Goal: Transaction & Acquisition: Purchase product/service

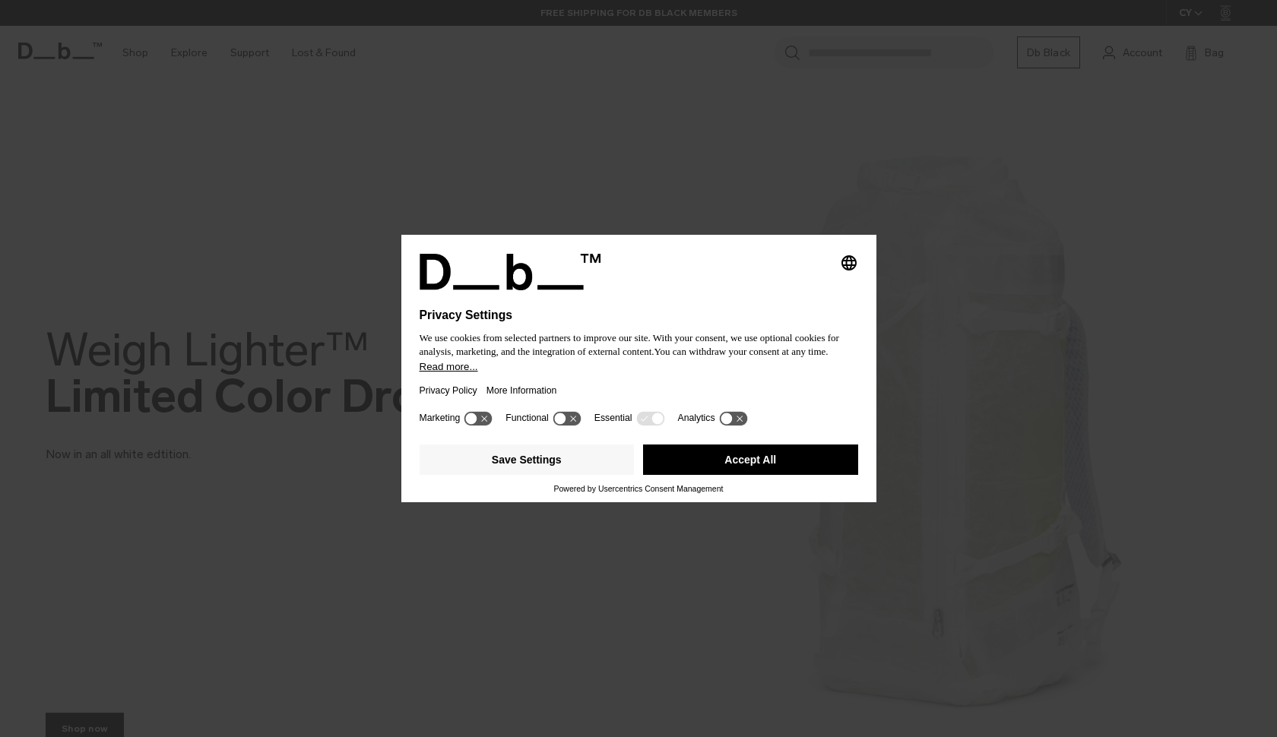
click at [748, 464] on button "Accept All" at bounding box center [750, 460] width 215 height 30
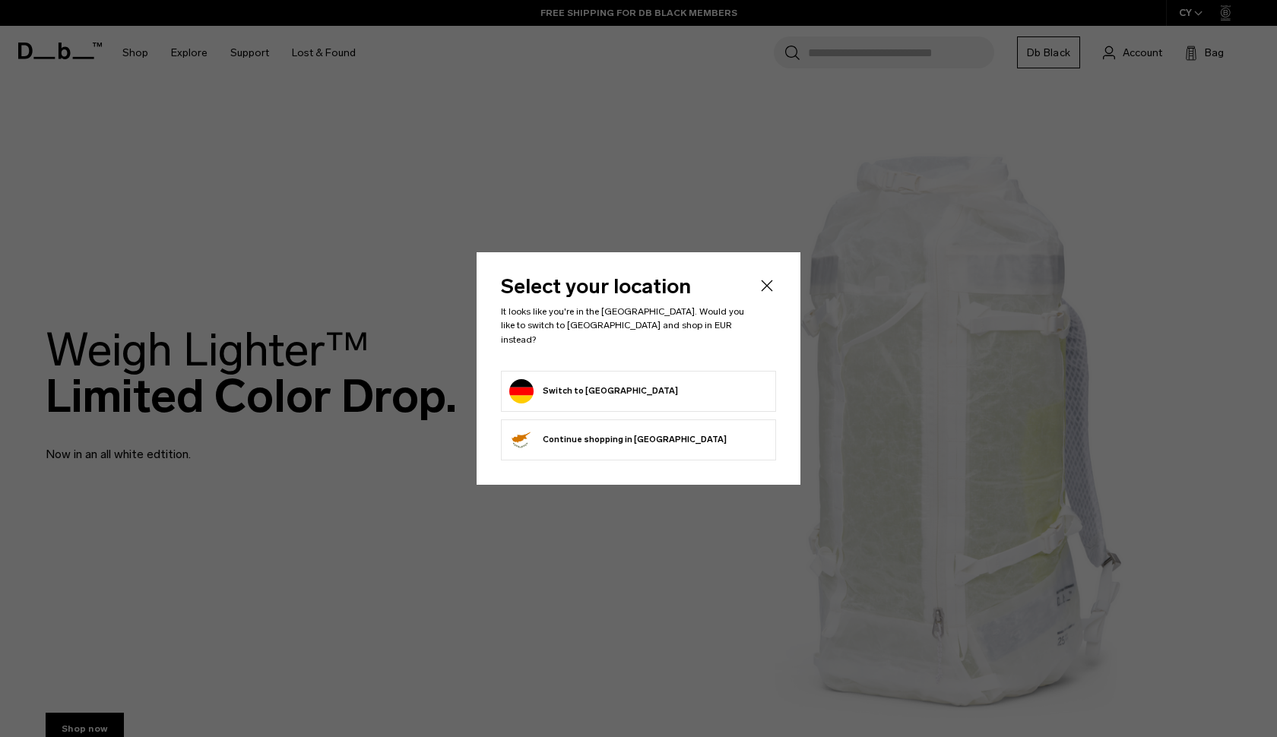
click at [694, 385] on form "Switch to Germany" at bounding box center [638, 391] width 258 height 24
click at [568, 390] on button "Switch to Germany" at bounding box center [593, 391] width 169 height 24
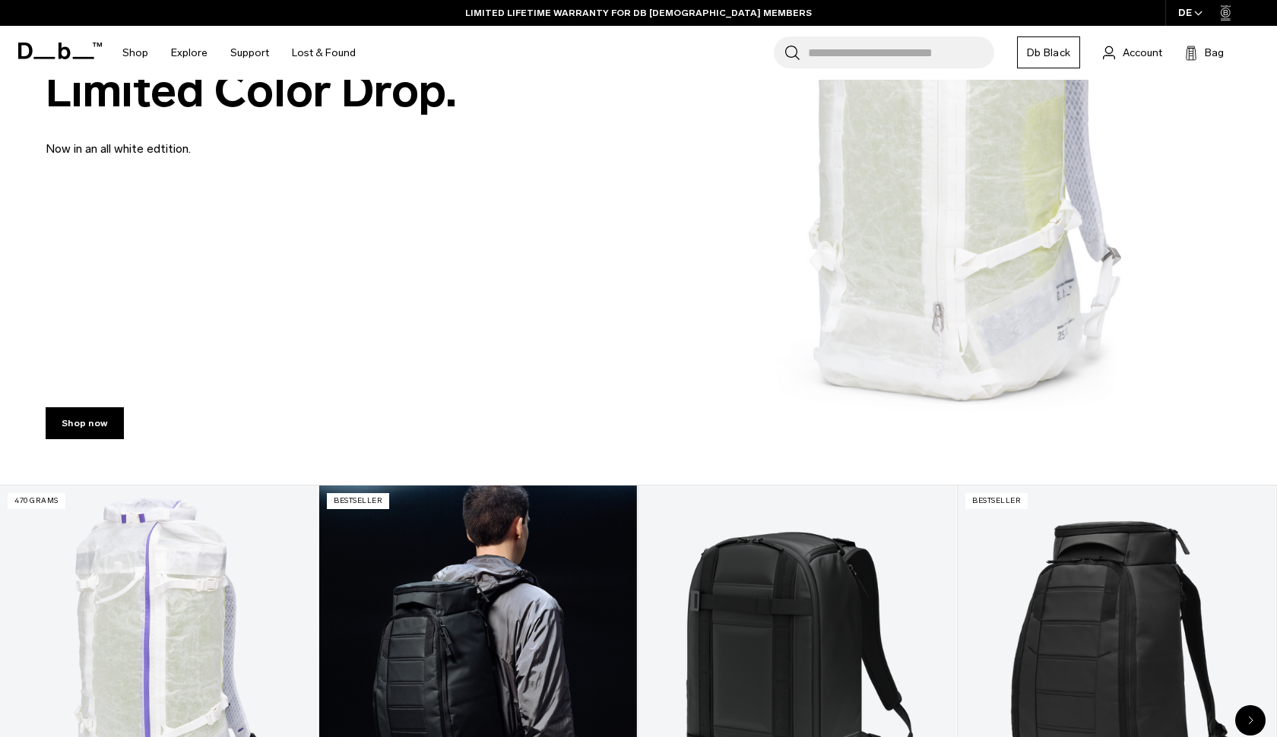
scroll to position [245, 0]
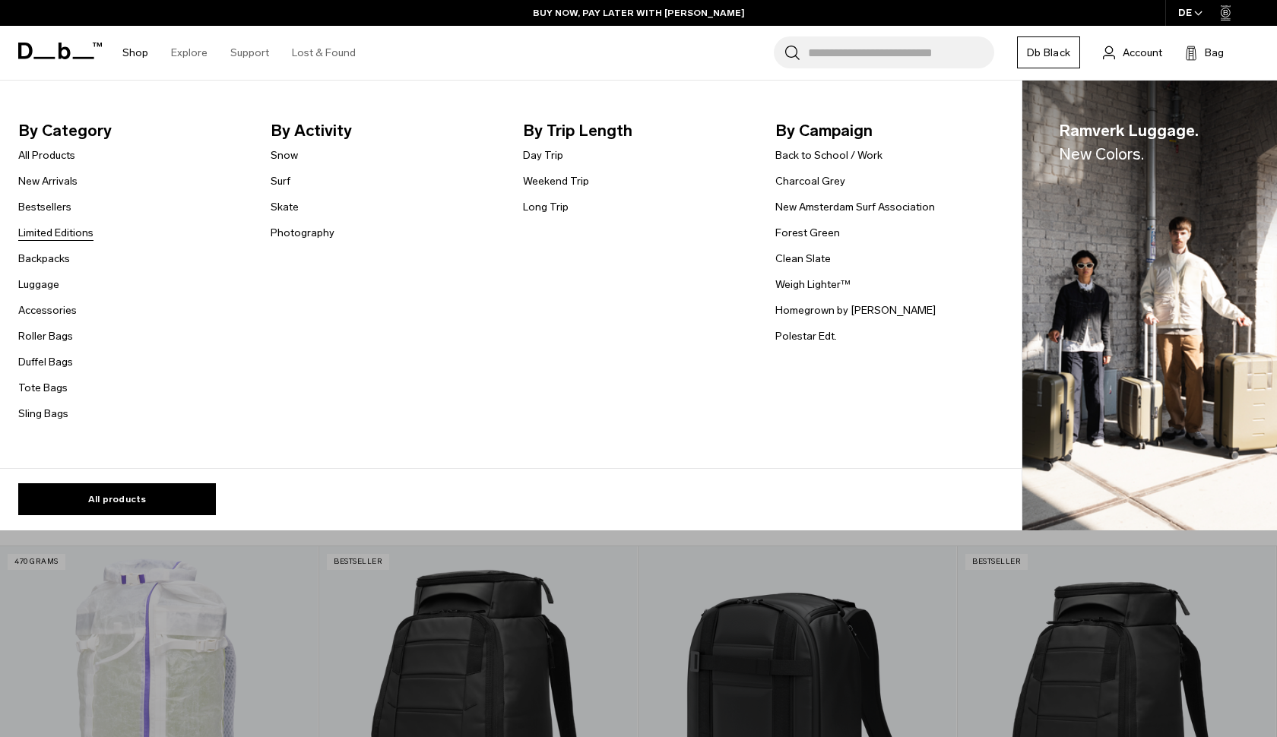
drag, startPoint x: 40, startPoint y: 259, endPoint x: 54, endPoint y: 229, distance: 33.6
click at [59, 229] on link "Limited Editions" at bounding box center [55, 233] width 75 height 16
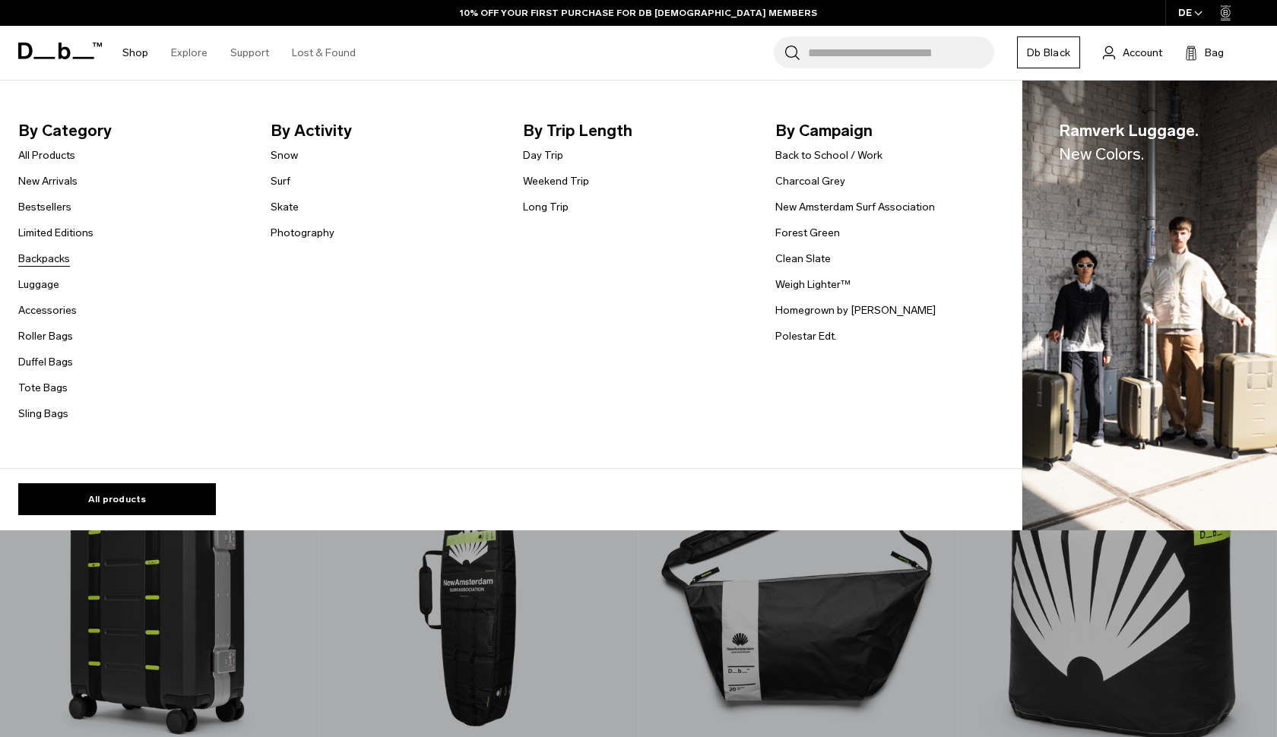
click at [55, 258] on link "Backpacks" at bounding box center [44, 259] width 52 height 16
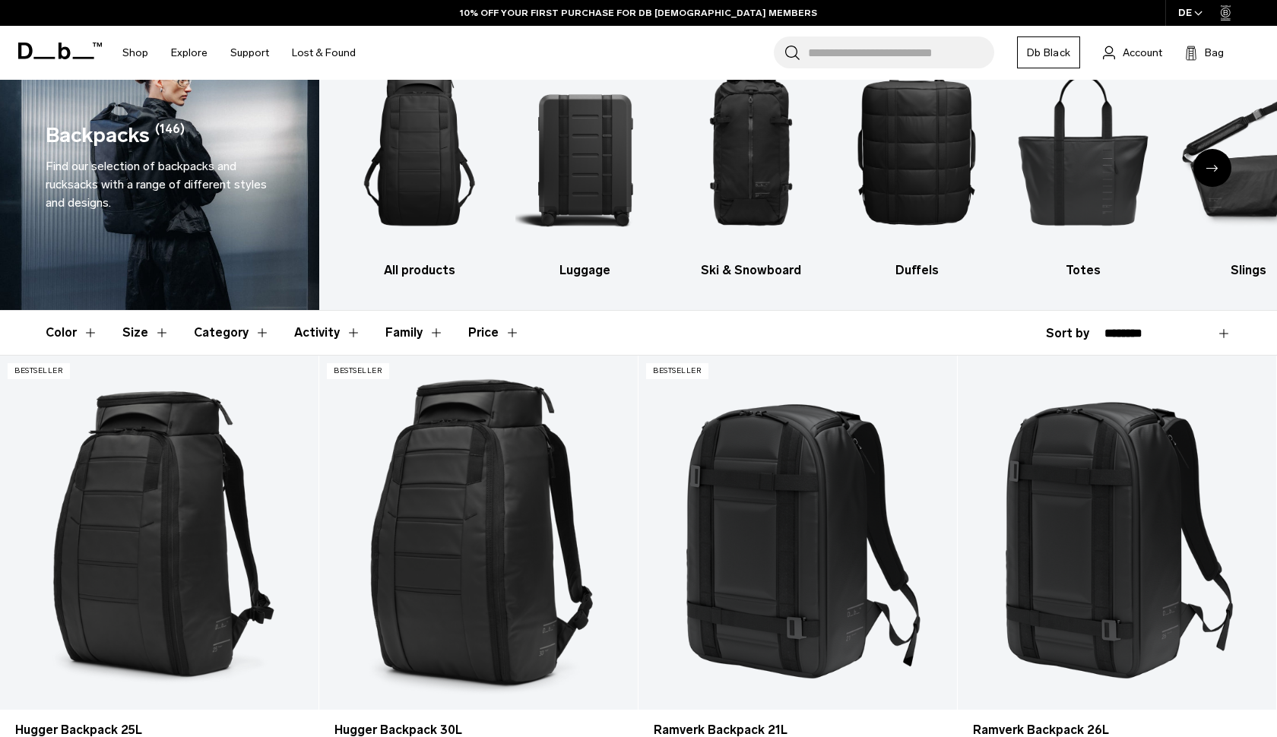
scroll to position [61, 0]
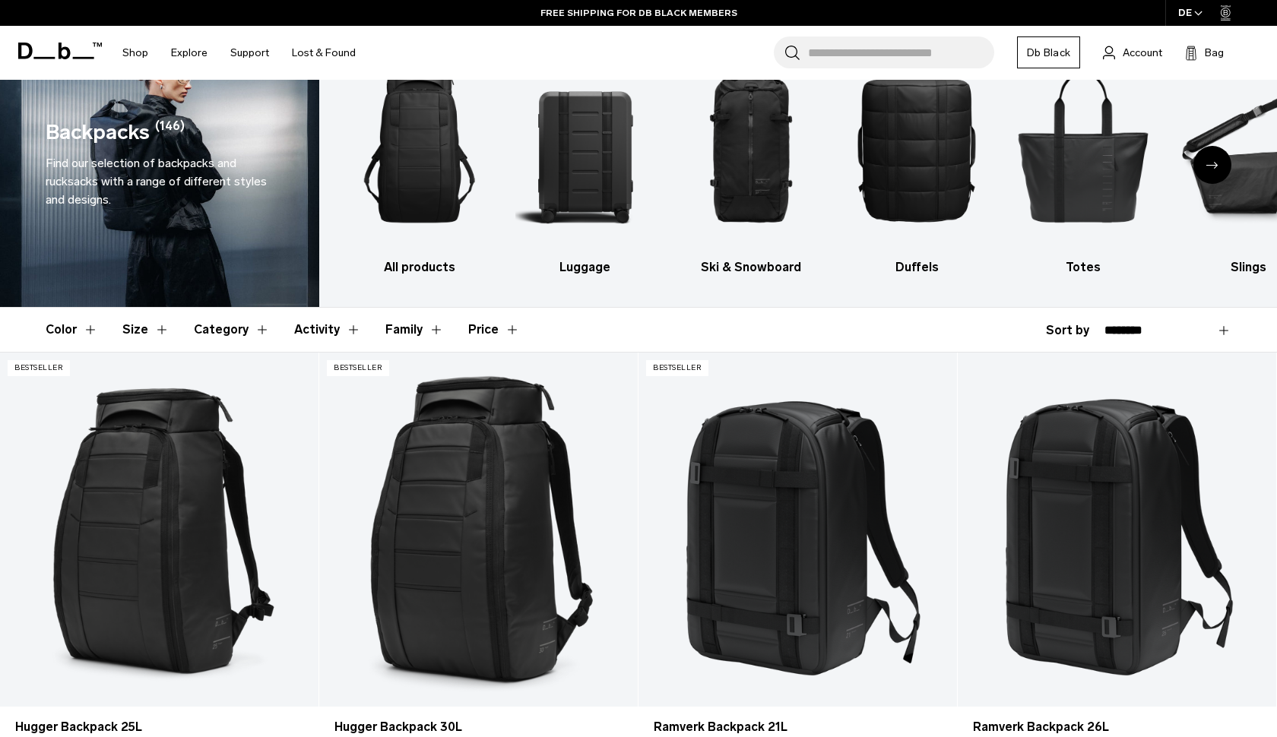
click at [161, 331] on button "Size" at bounding box center [145, 330] width 47 height 44
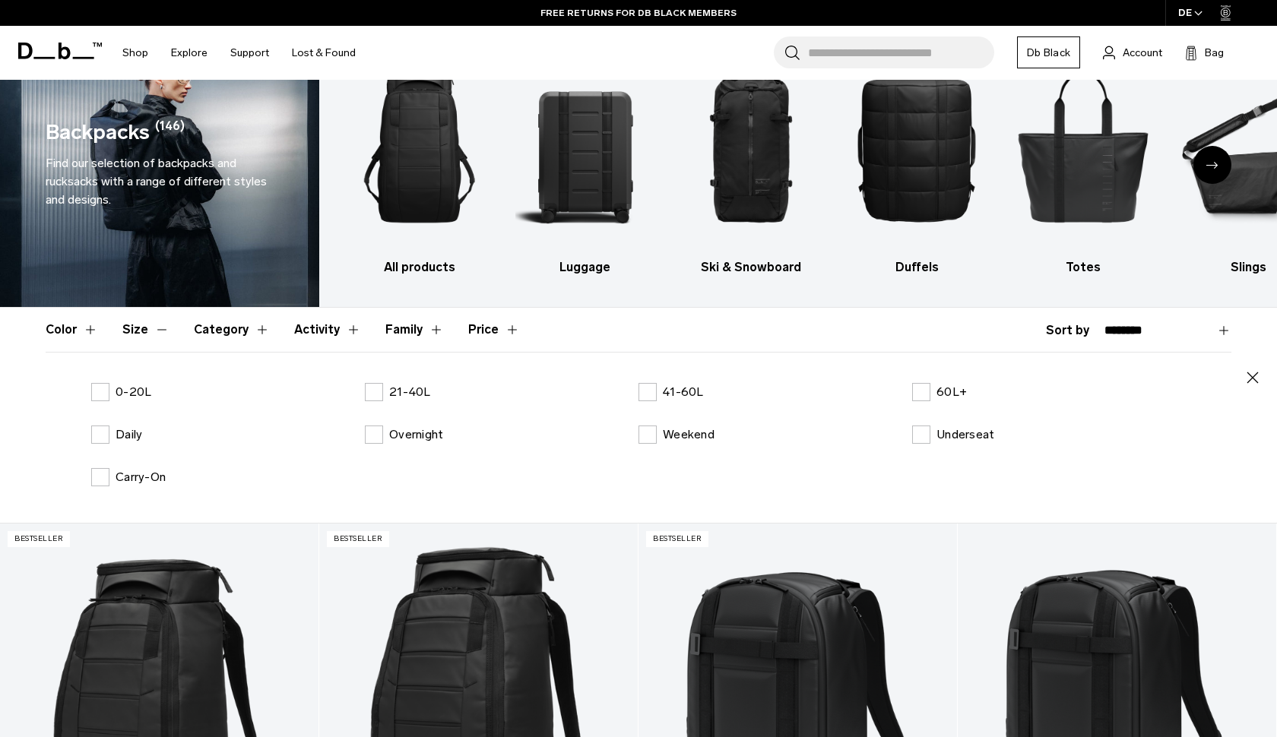
click at [99, 345] on header "Color Size Category Activity Family Price" at bounding box center [638, 330] width 1185 height 44
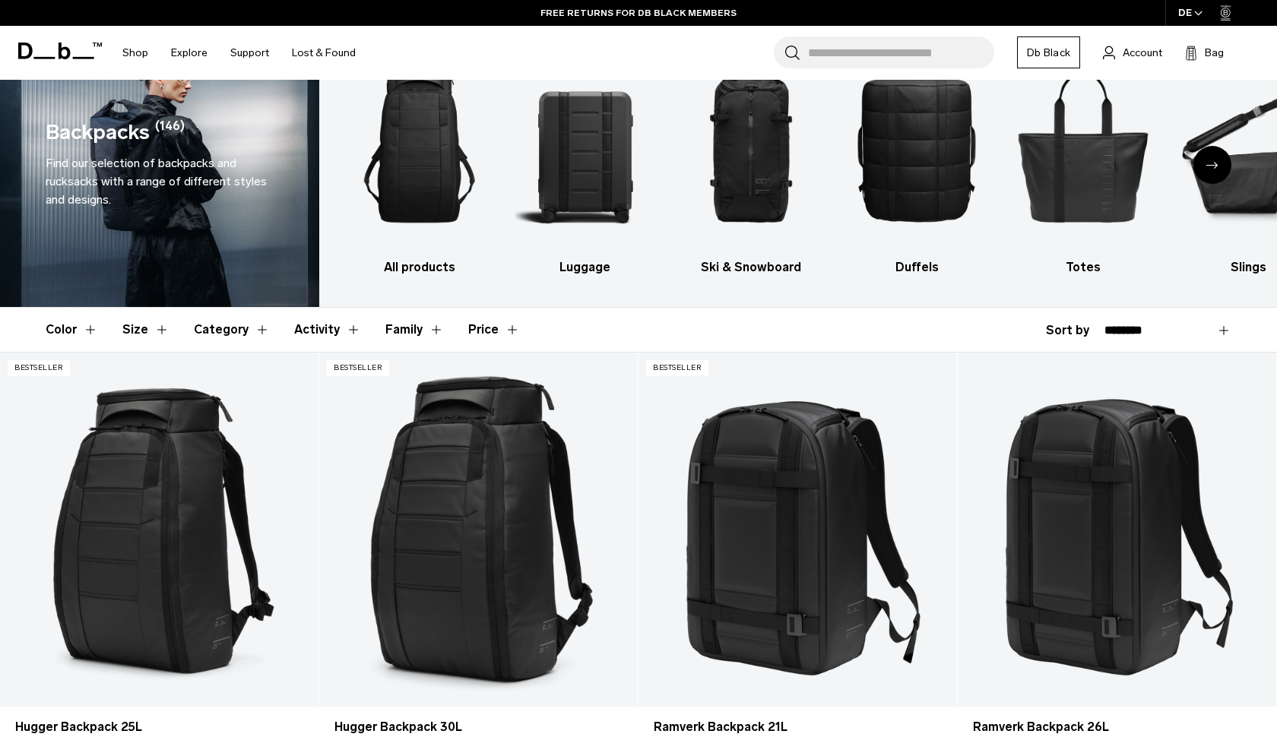
click at [96, 335] on button "Color" at bounding box center [72, 330] width 52 height 44
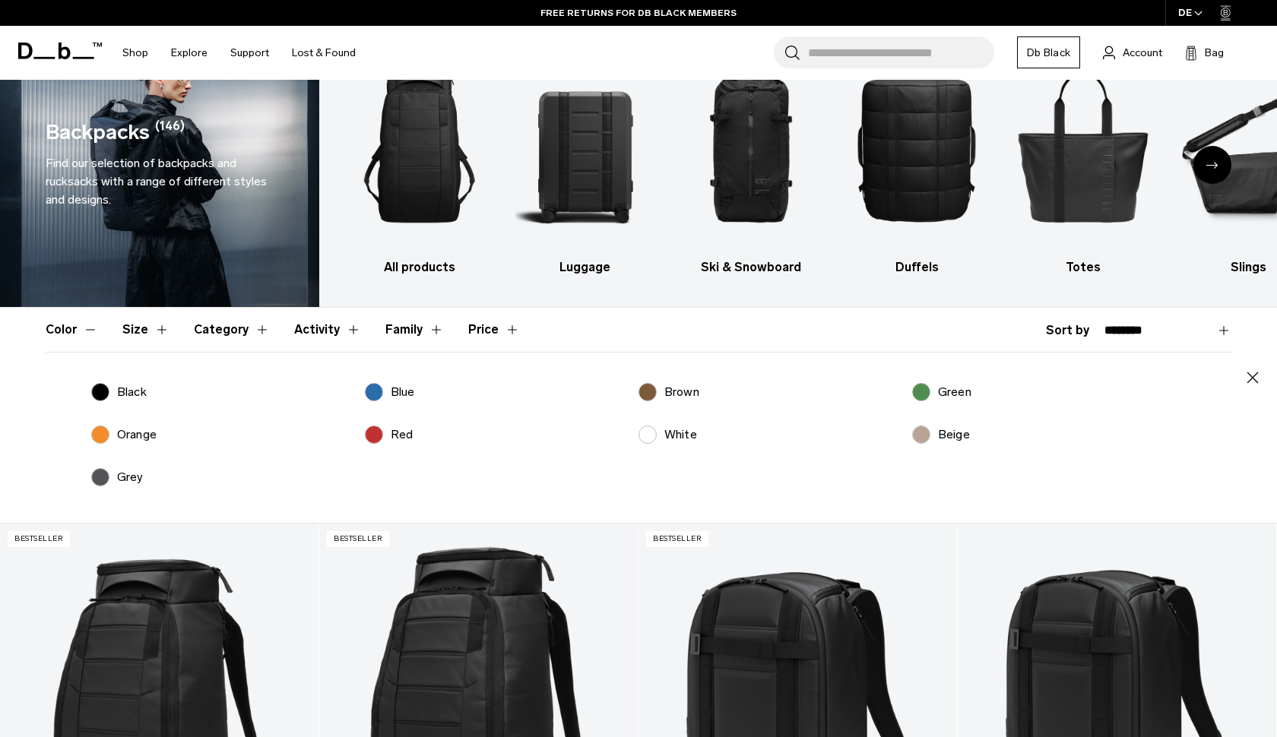
click at [96, 335] on button "Color" at bounding box center [72, 330] width 52 height 44
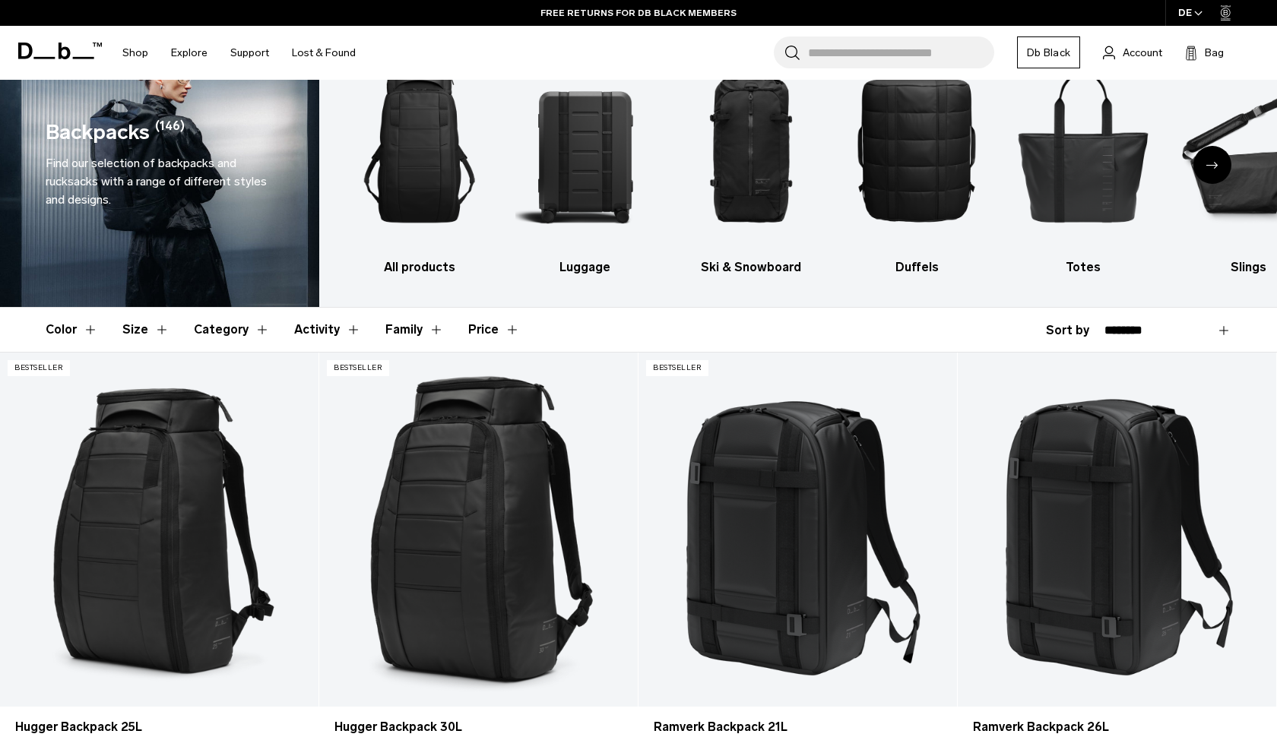
click at [203, 324] on button "Category" at bounding box center [232, 330] width 76 height 44
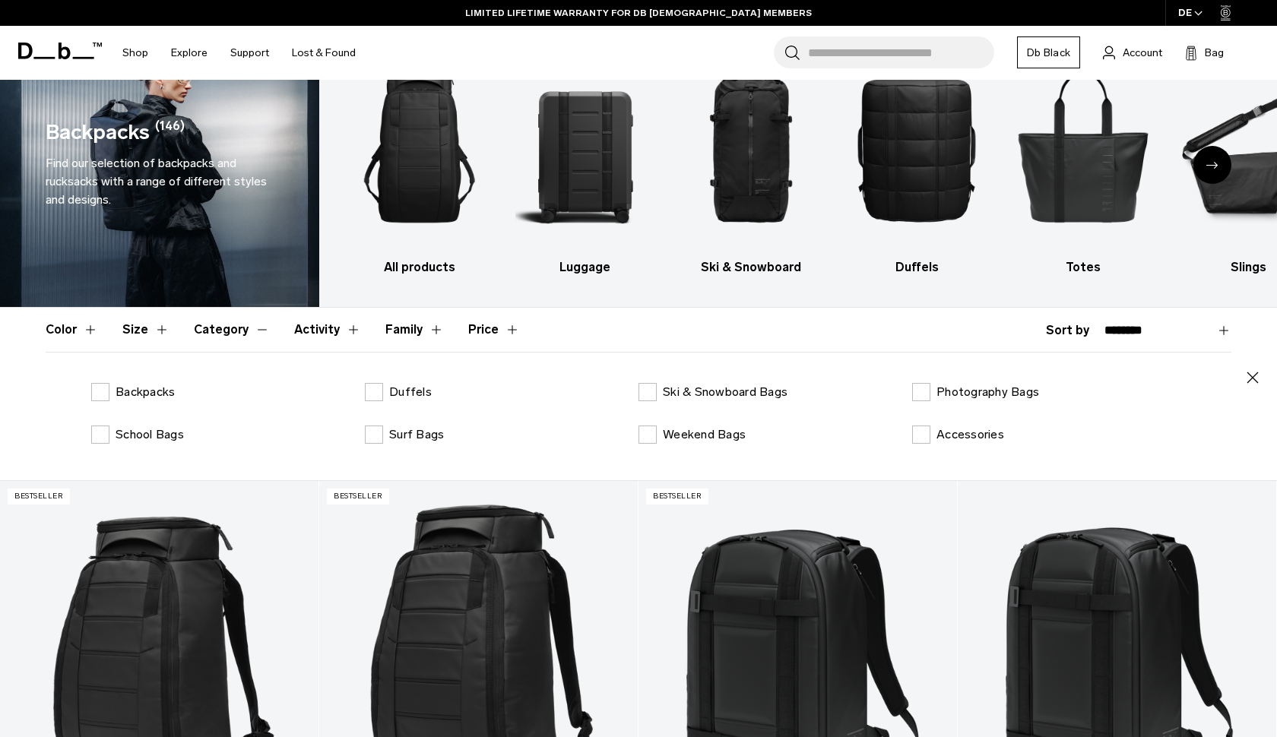
click at [219, 325] on button "Category" at bounding box center [232, 330] width 76 height 44
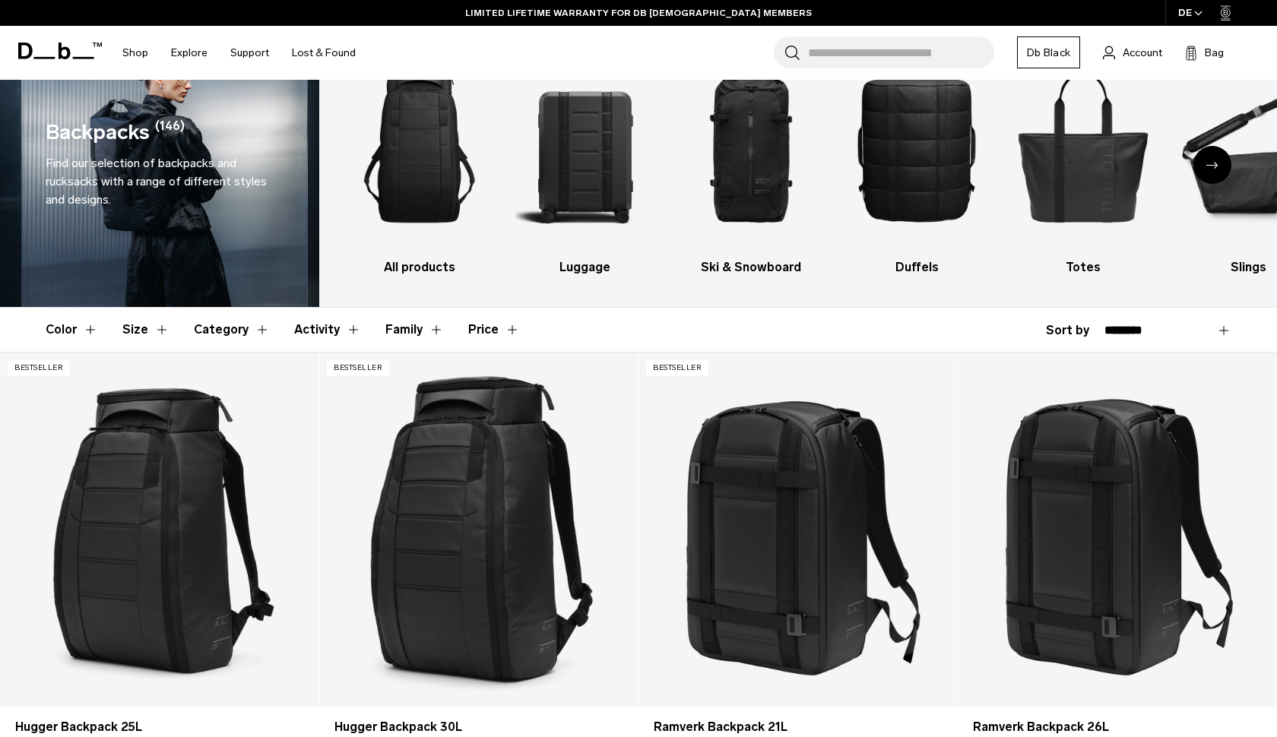
click at [309, 315] on button "Activity" at bounding box center [327, 330] width 67 height 44
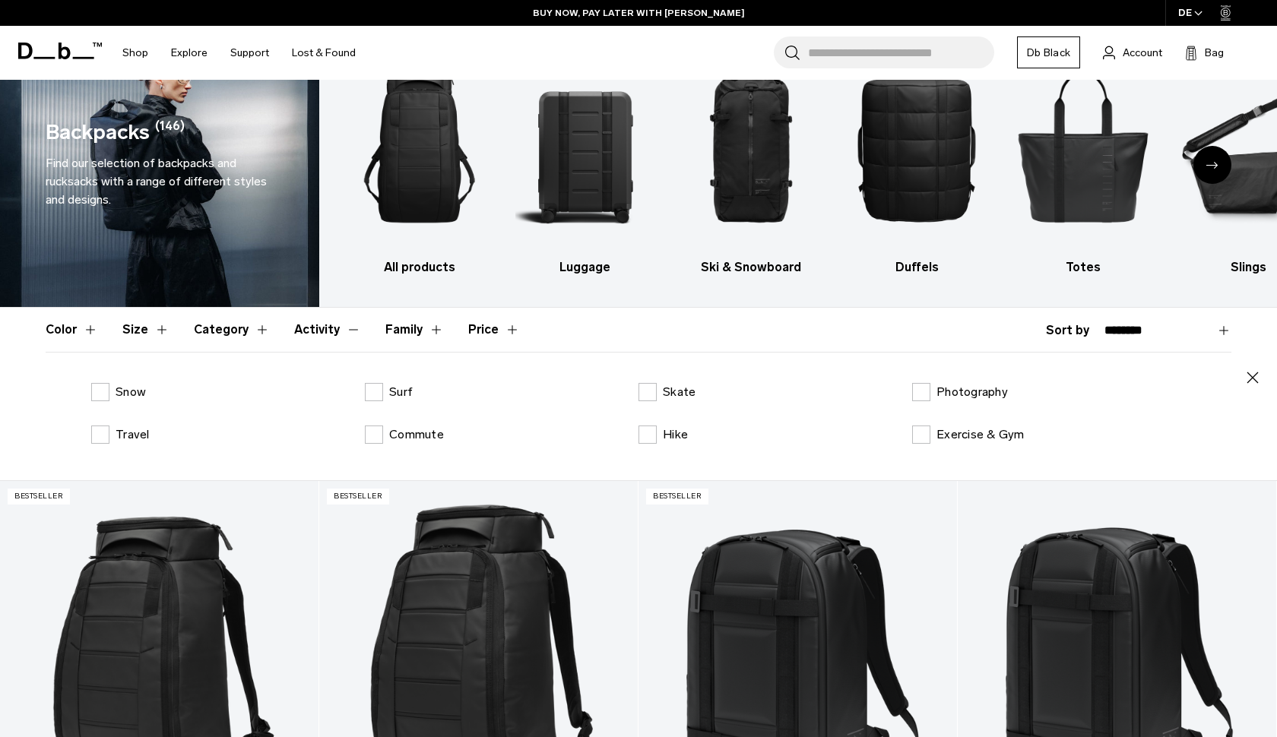
click at [310, 315] on button "Activity" at bounding box center [327, 330] width 67 height 44
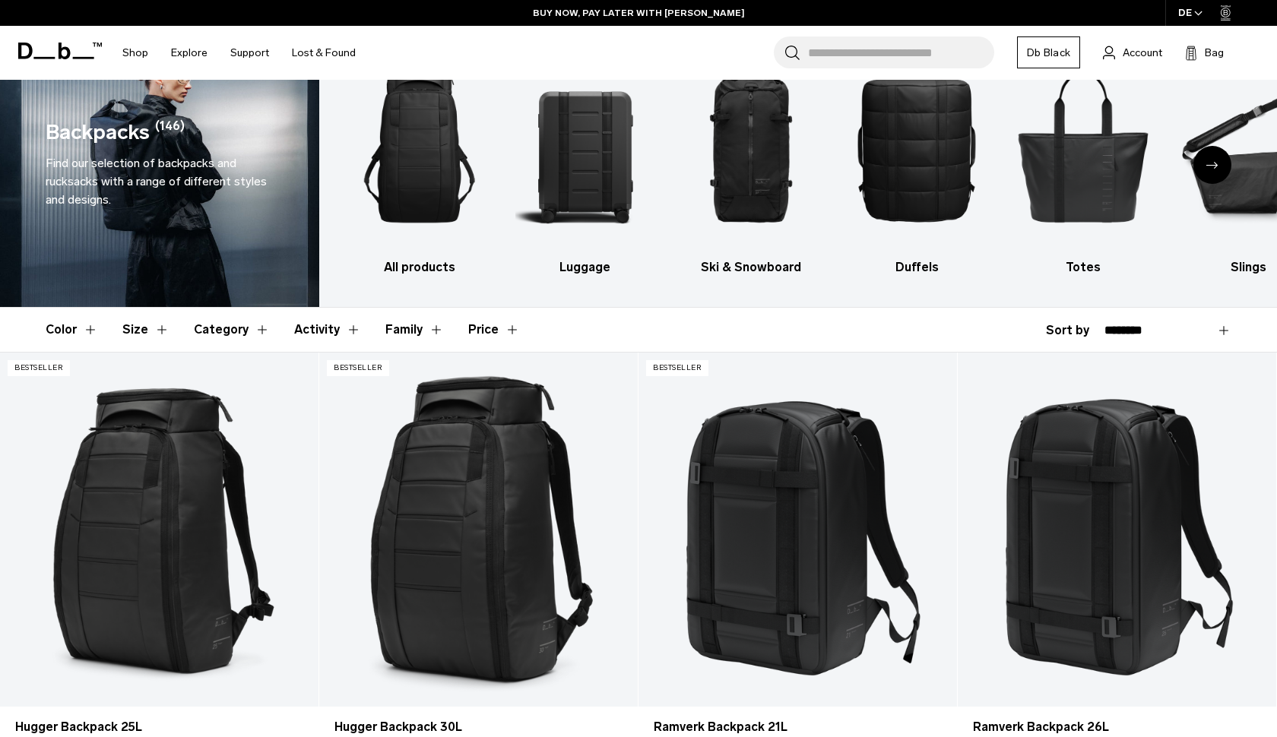
click at [407, 329] on button "Family" at bounding box center [414, 330] width 59 height 44
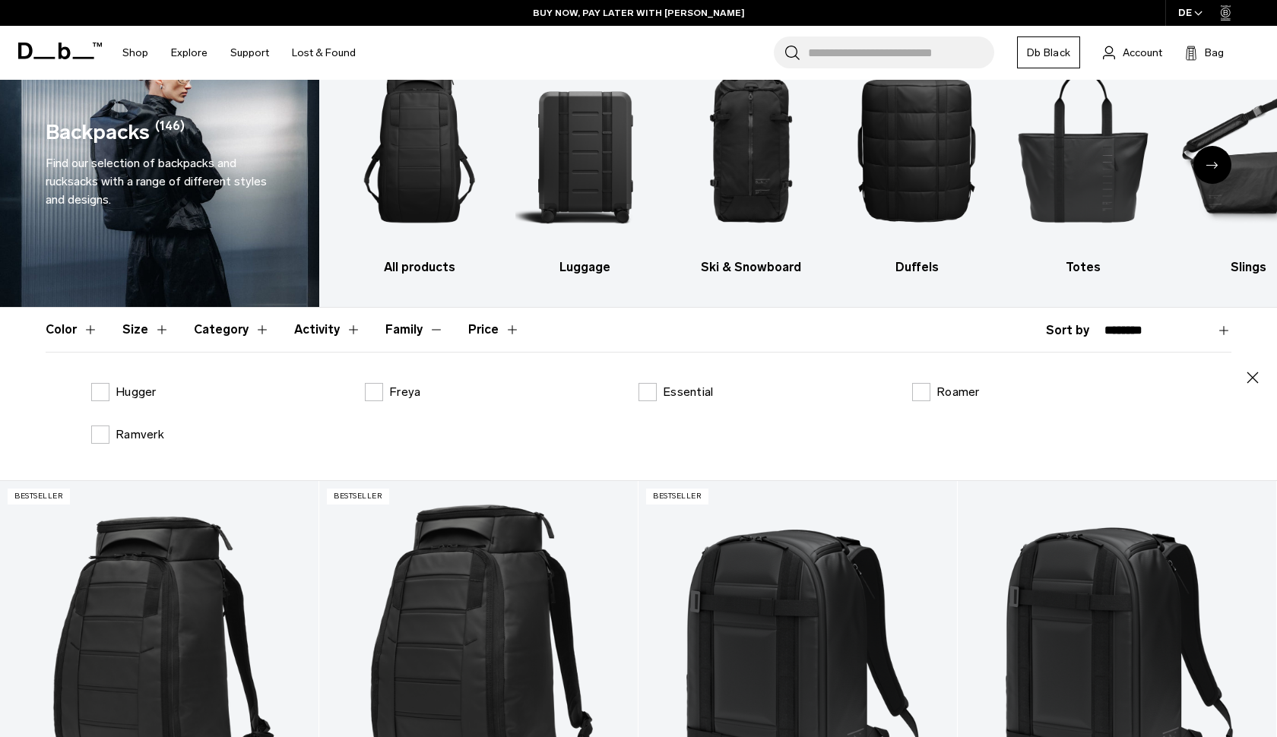
click at [408, 329] on button "Family" at bounding box center [414, 330] width 59 height 44
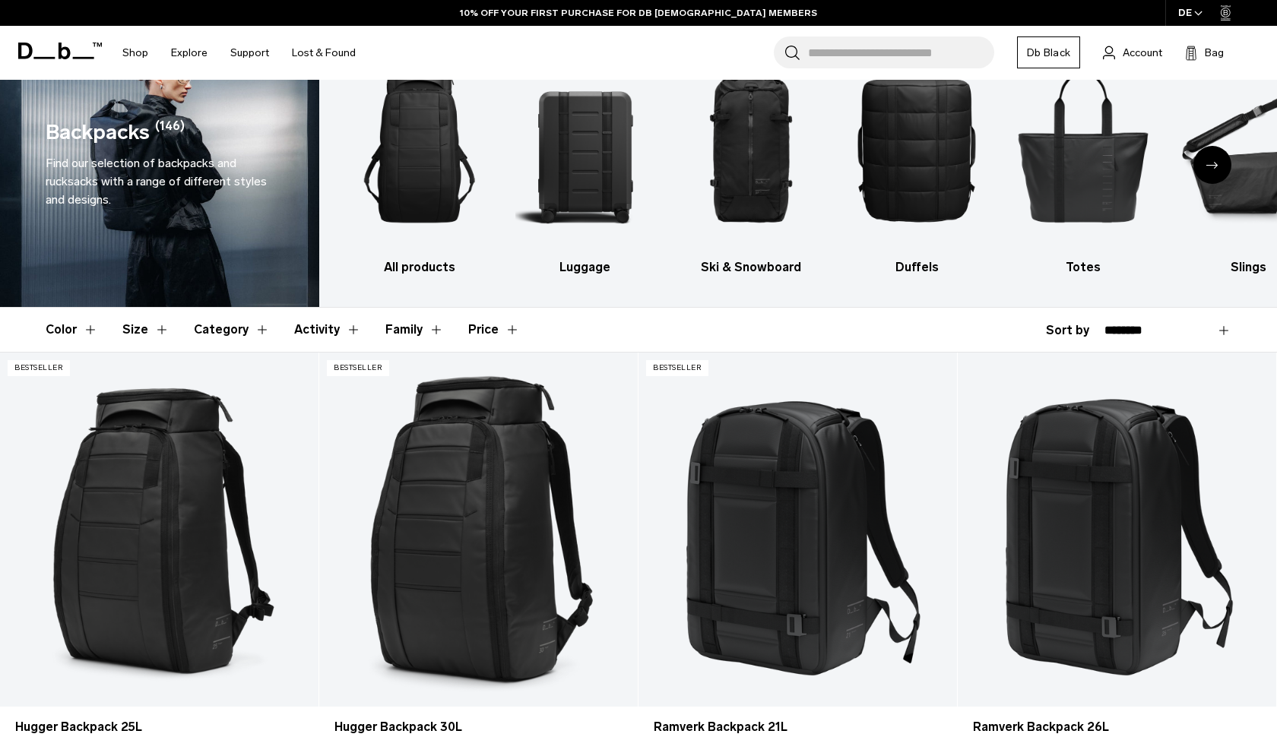
click at [468, 329] on button "Price" at bounding box center [494, 330] width 52 height 44
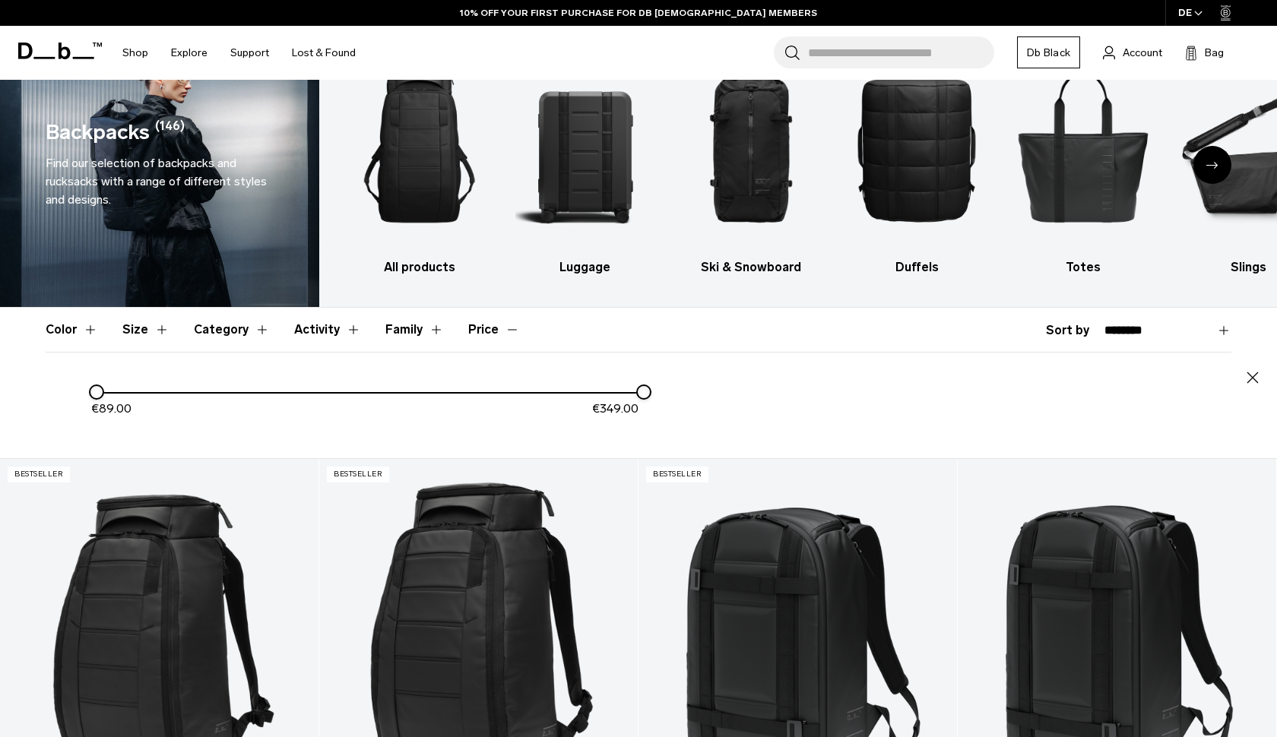
click at [468, 329] on button "Price" at bounding box center [494, 330] width 52 height 44
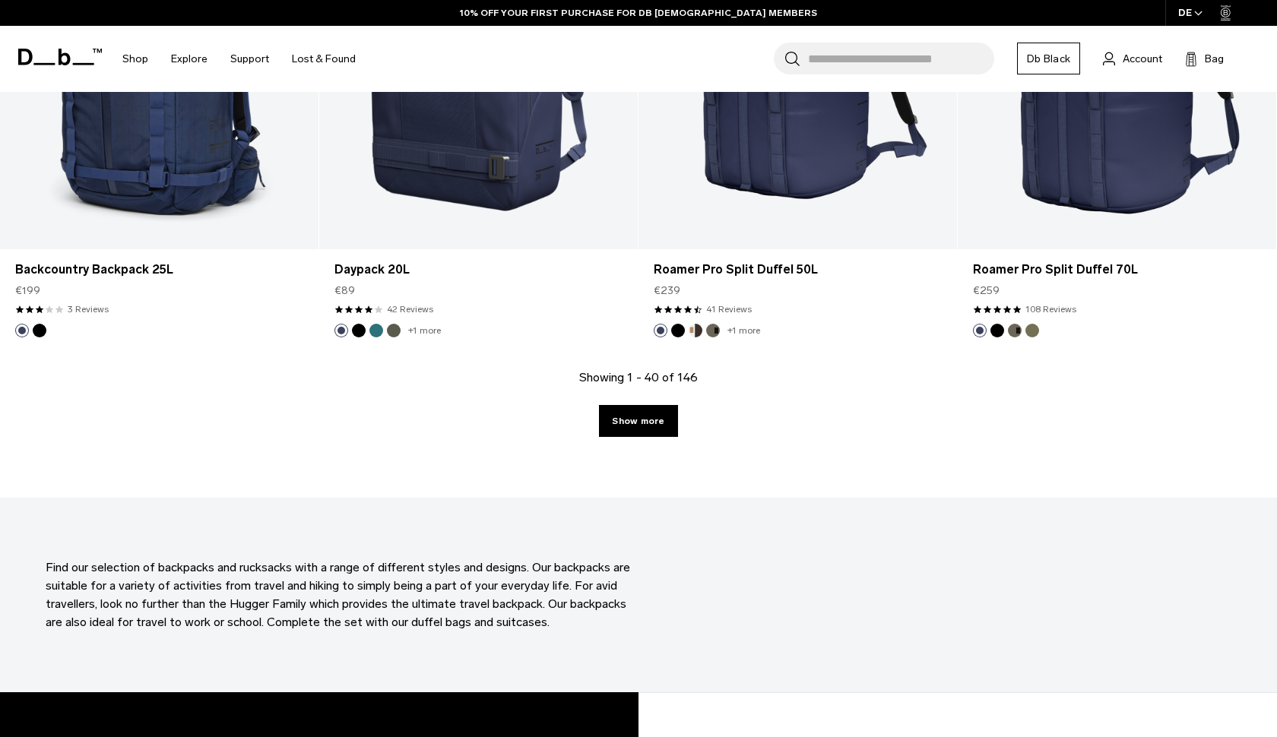
scroll to position [4787, 0]
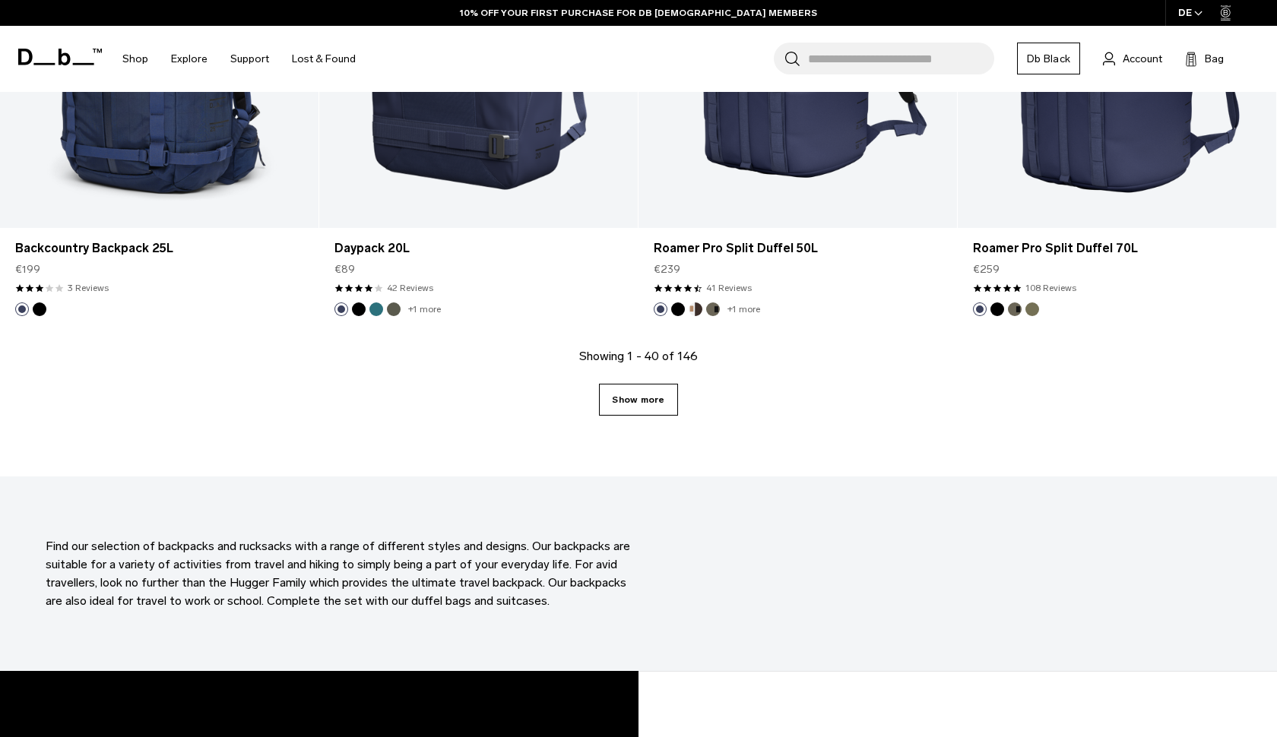
click at [621, 395] on link "Show more" at bounding box center [638, 400] width 78 height 32
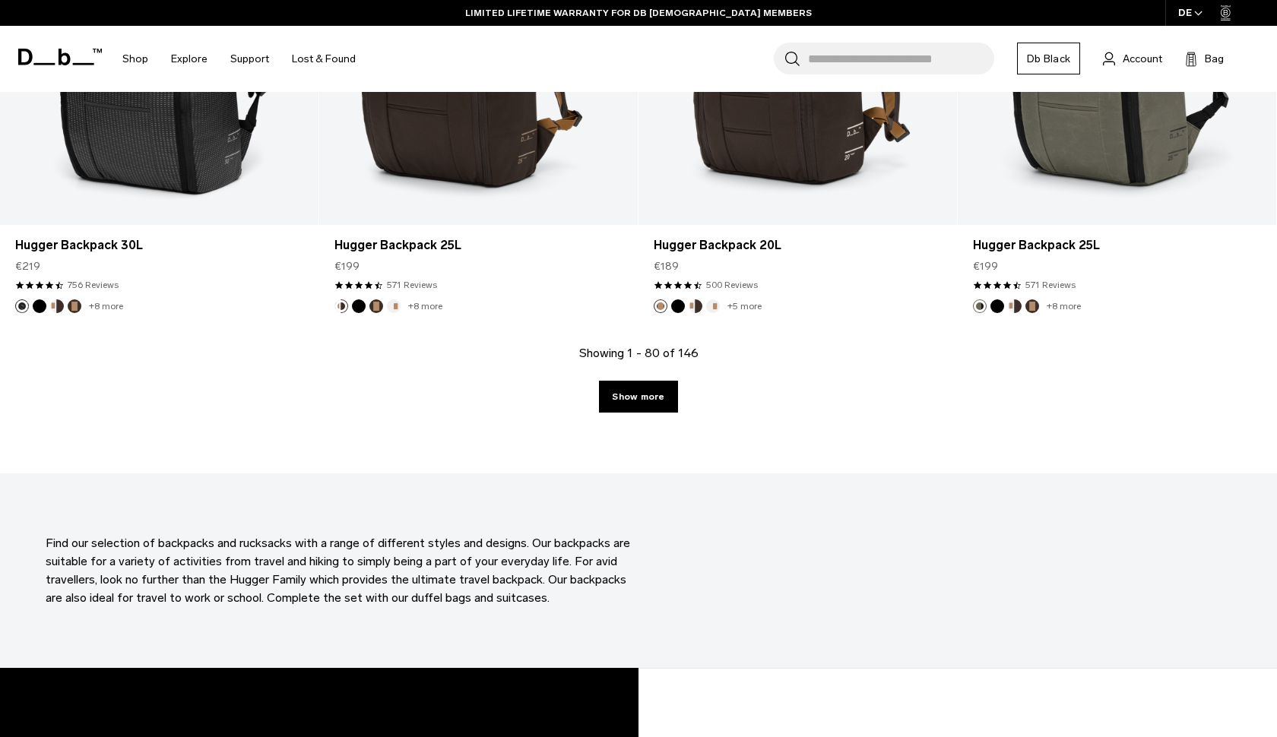
scroll to position [9544, 0]
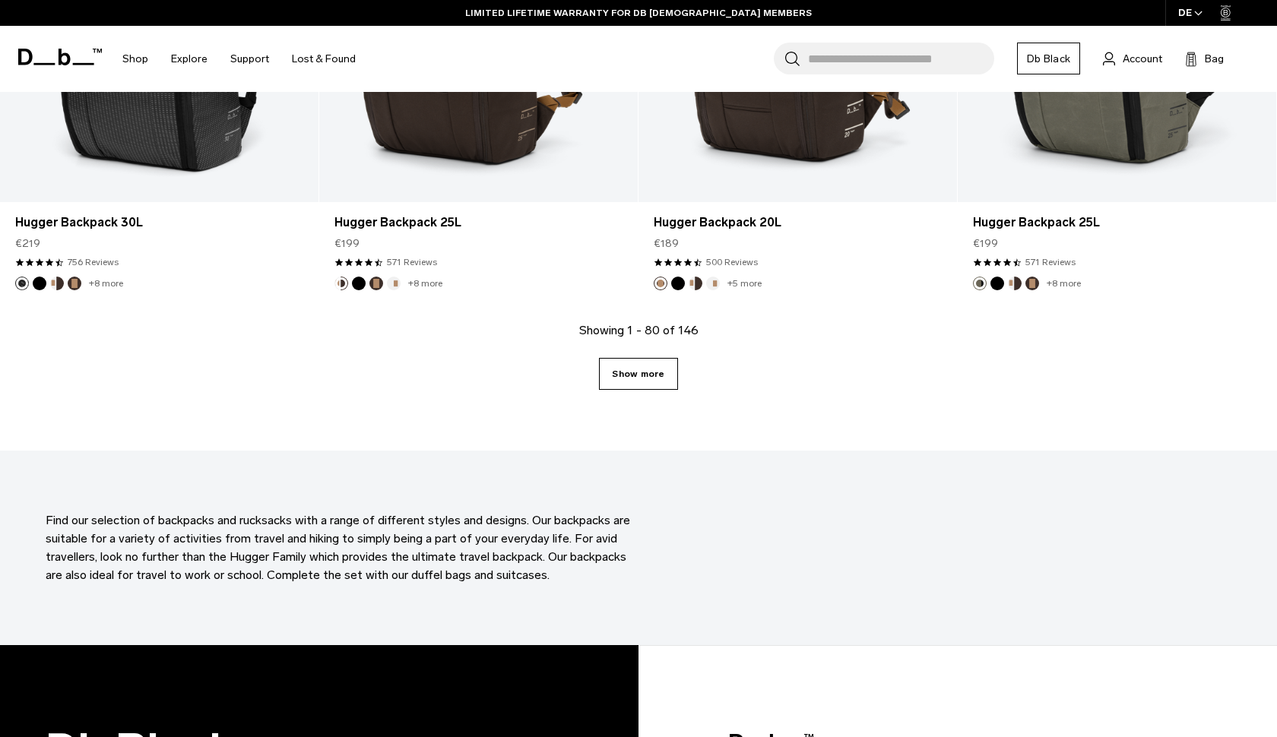
click at [622, 372] on link "Show more" at bounding box center [638, 374] width 78 height 32
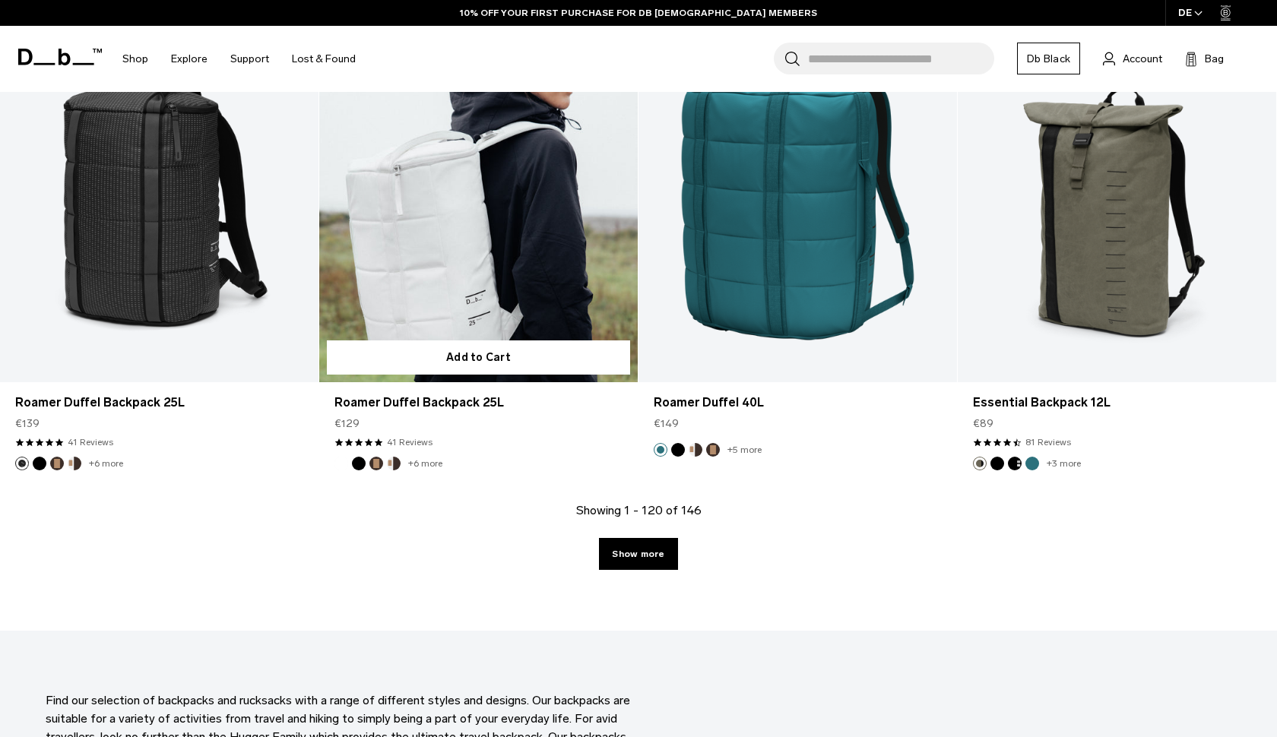
scroll to position [13961, 0]
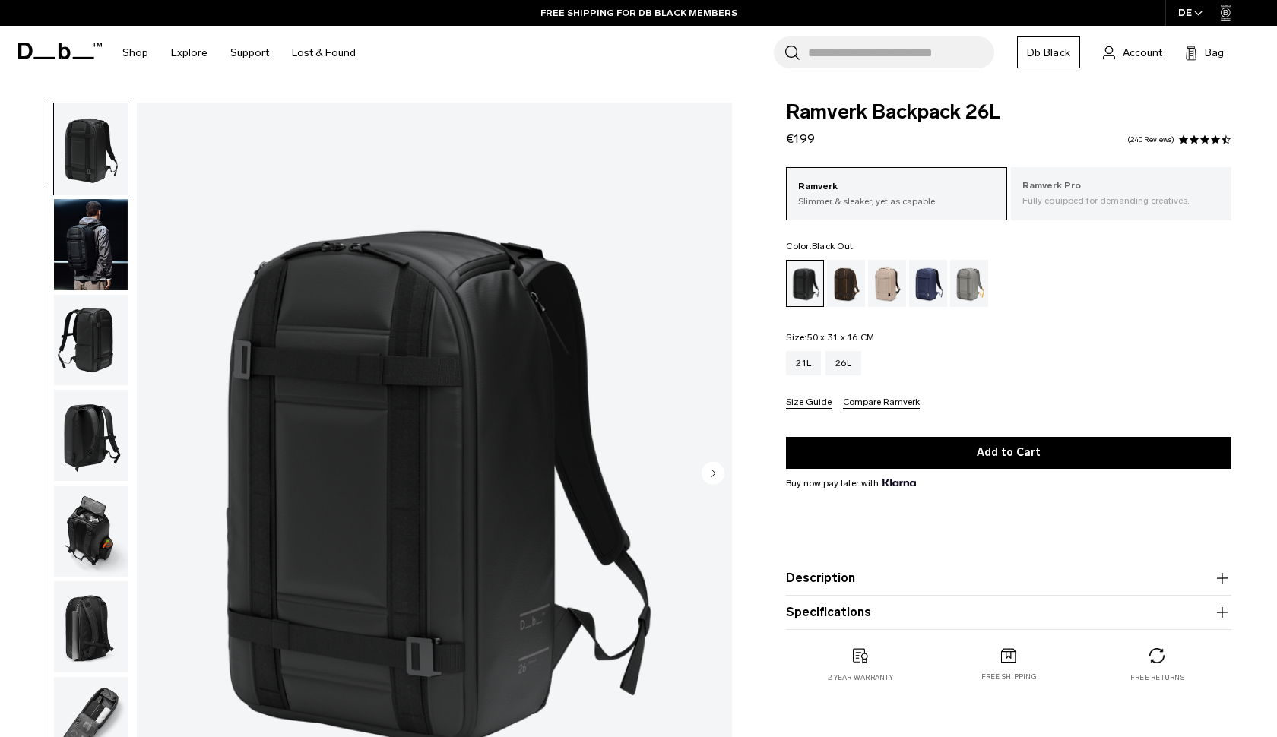
click at [1072, 203] on p "Fully equipped for demanding creatives." at bounding box center [1121, 201] width 198 height 14
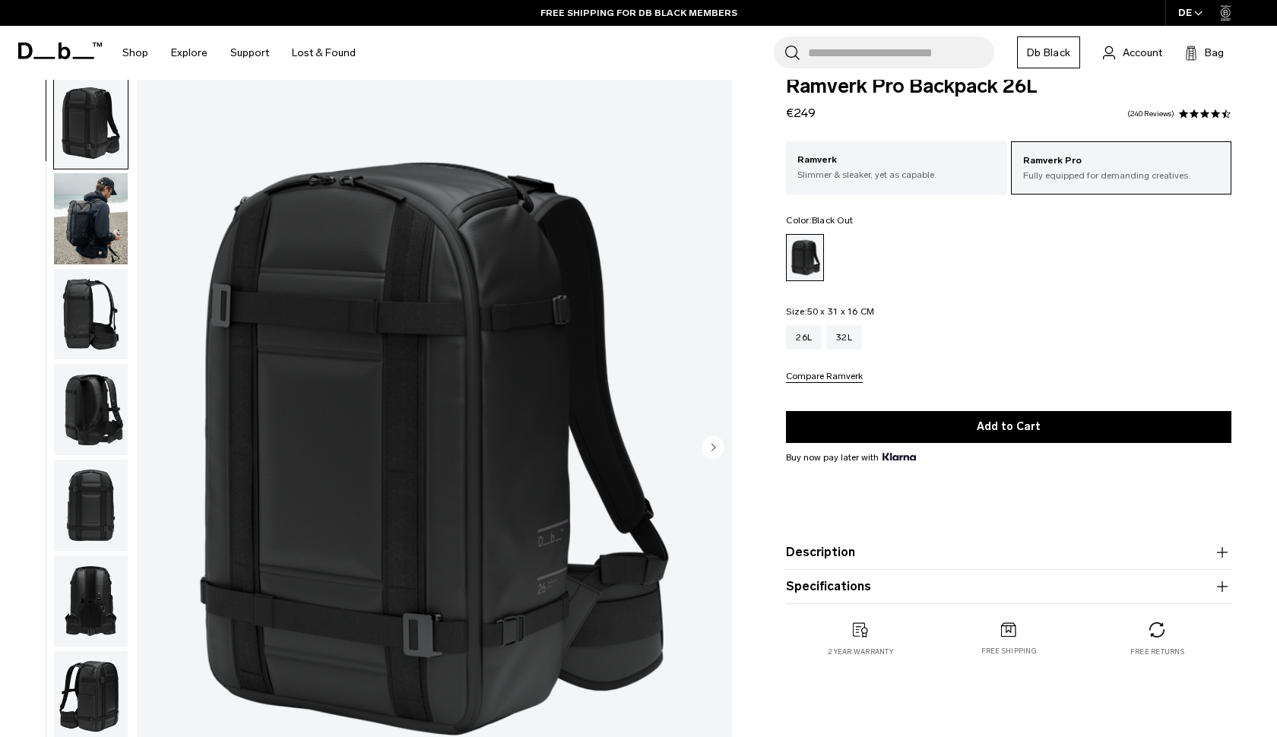
scroll to position [28, 0]
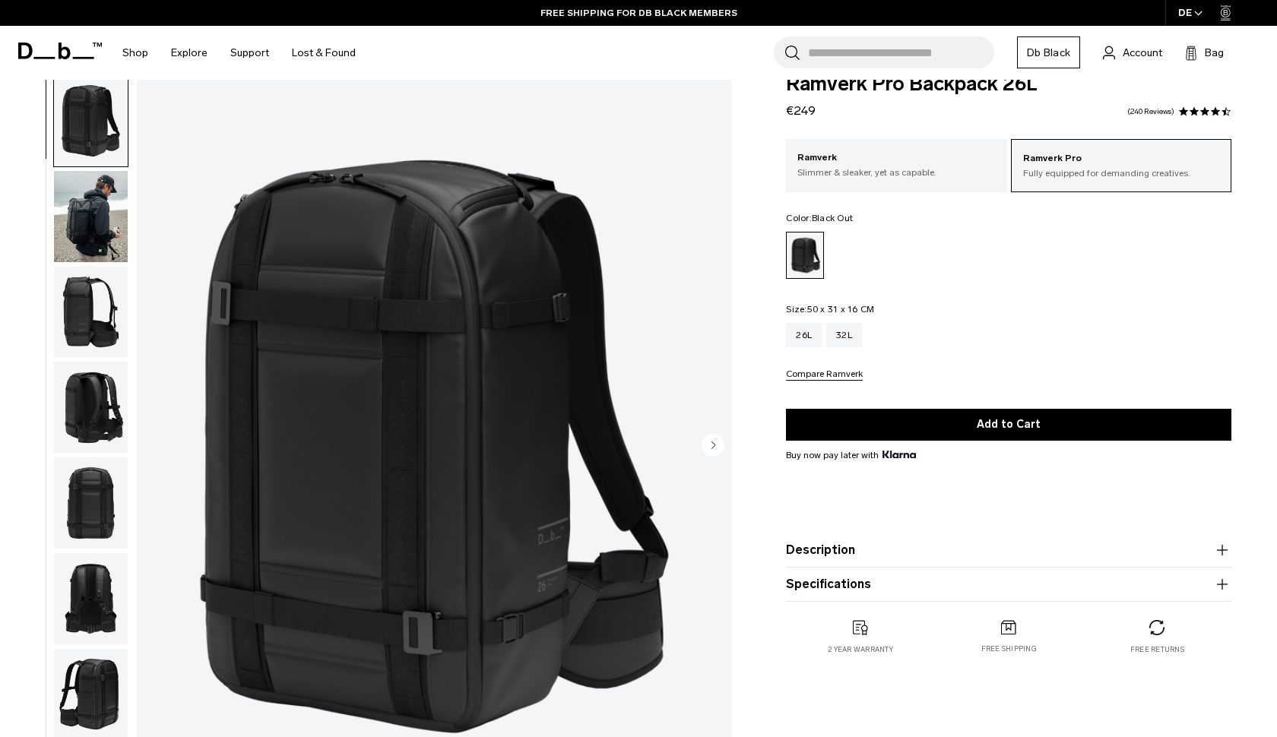
click at [114, 217] on img "button" at bounding box center [91, 216] width 74 height 91
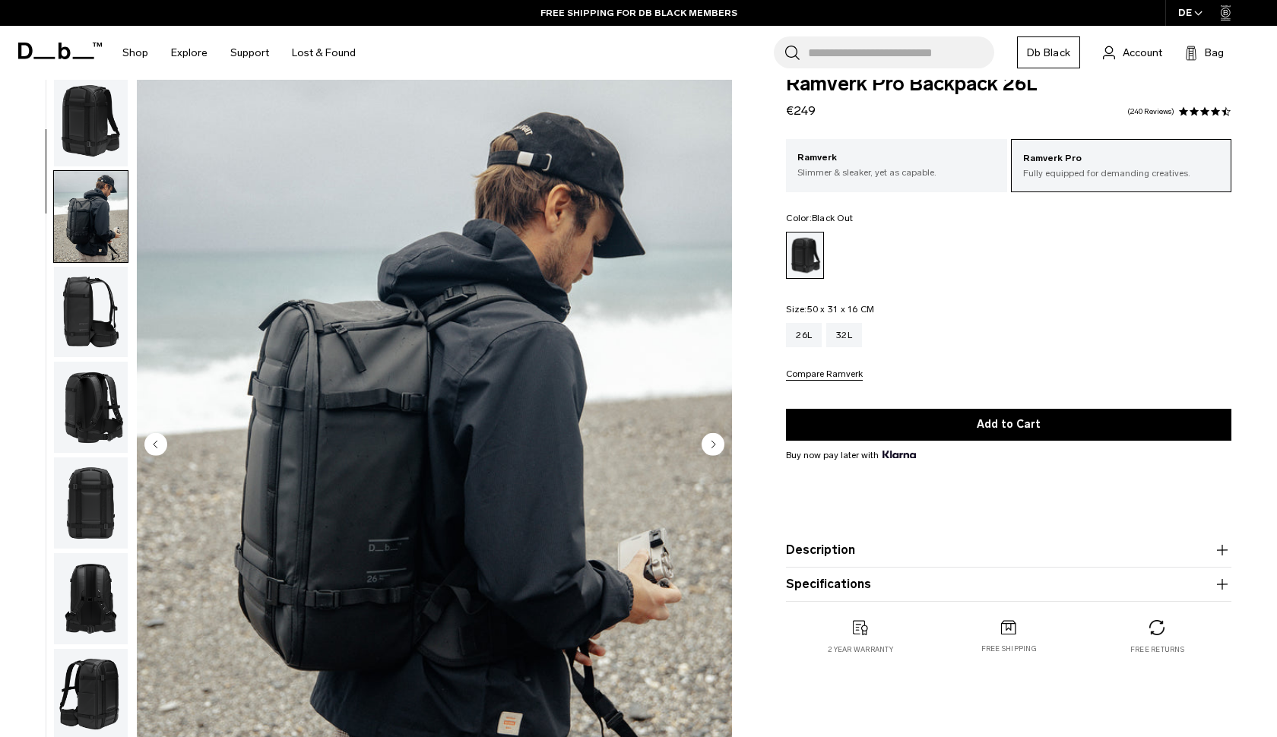
scroll to position [97, 0]
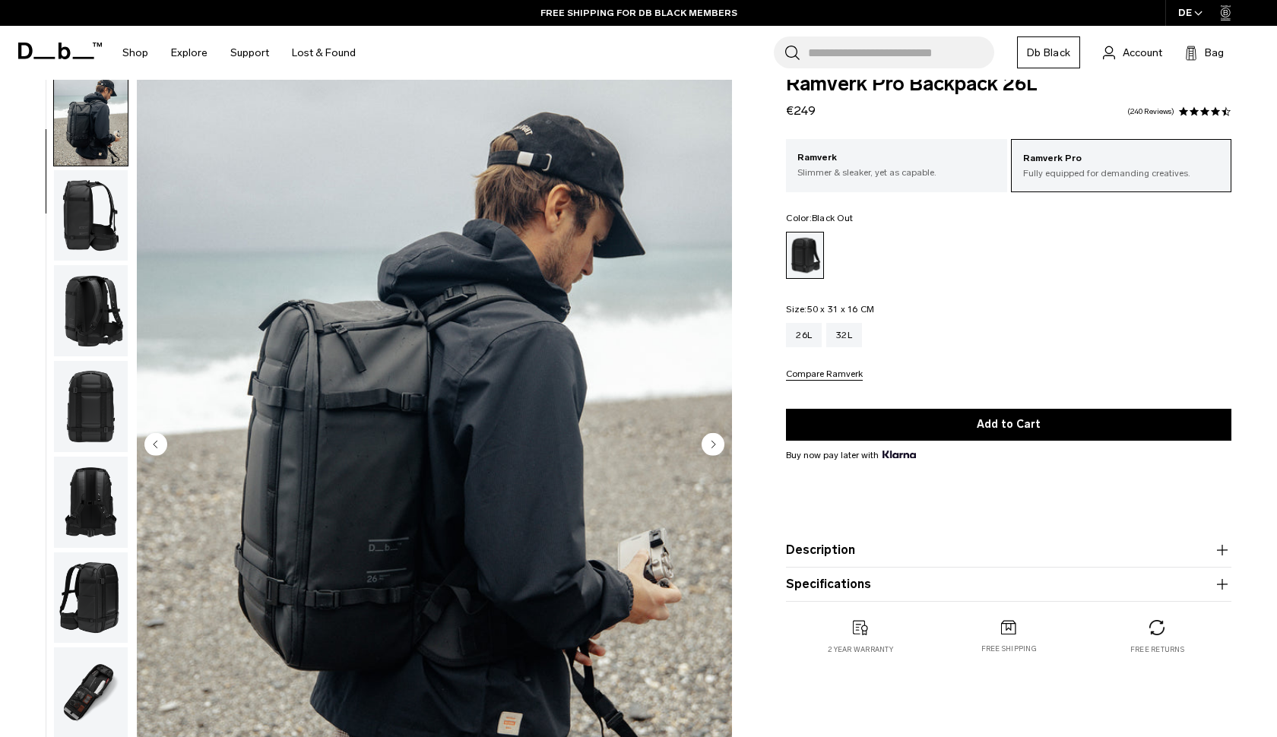
click at [99, 246] on img "button" at bounding box center [91, 215] width 74 height 91
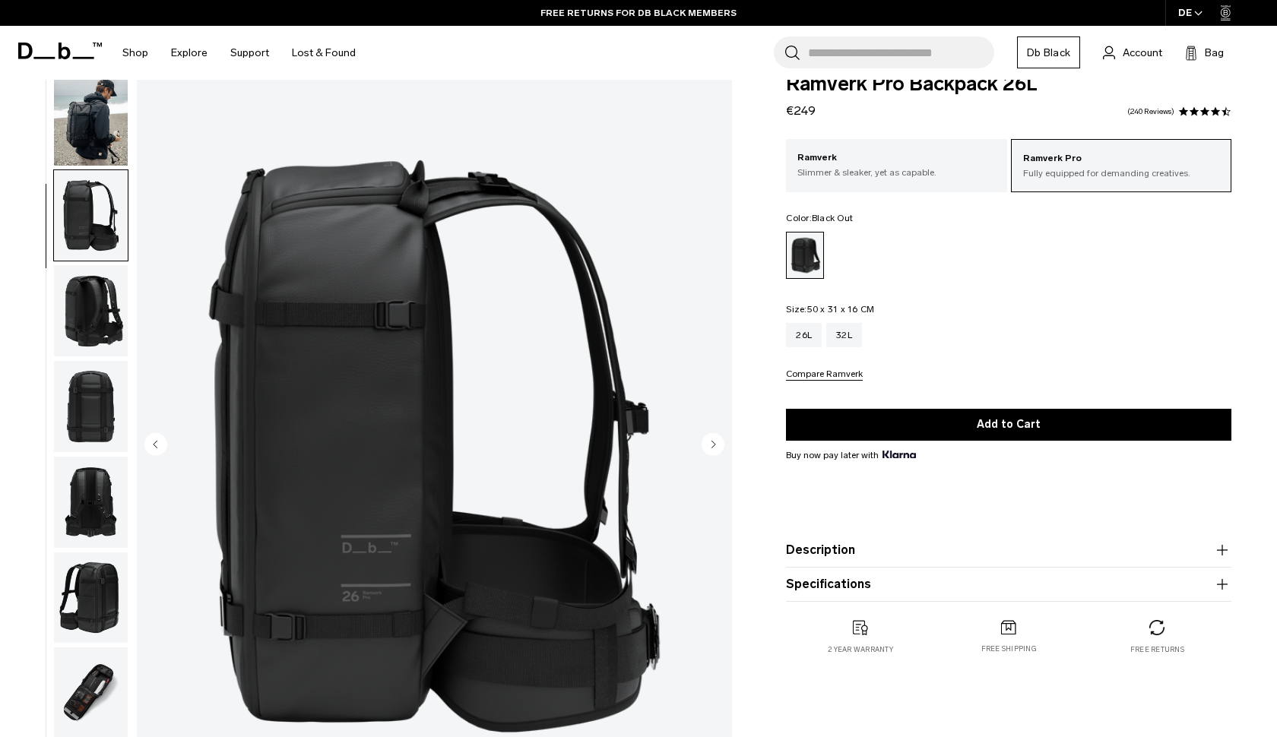
scroll to position [194, 0]
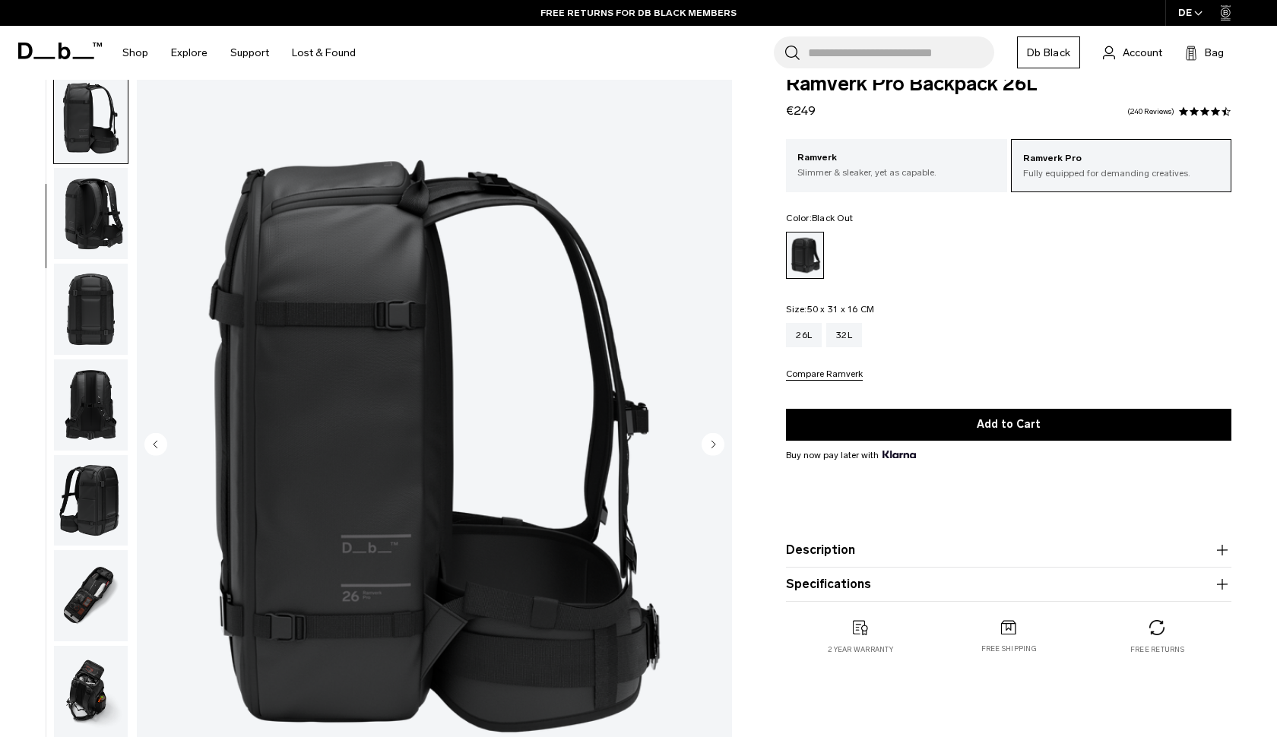
click at [96, 280] on img "button" at bounding box center [91, 309] width 74 height 91
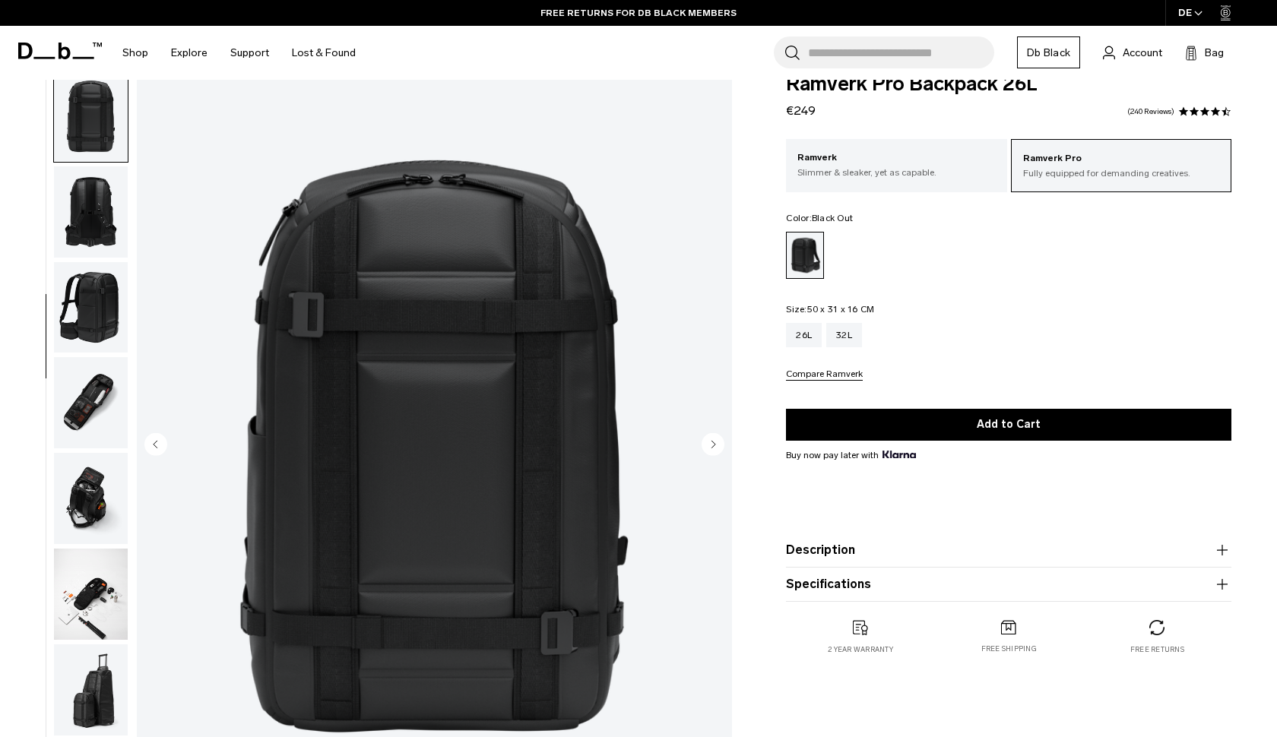
click at [117, 374] on img "button" at bounding box center [91, 402] width 74 height 91
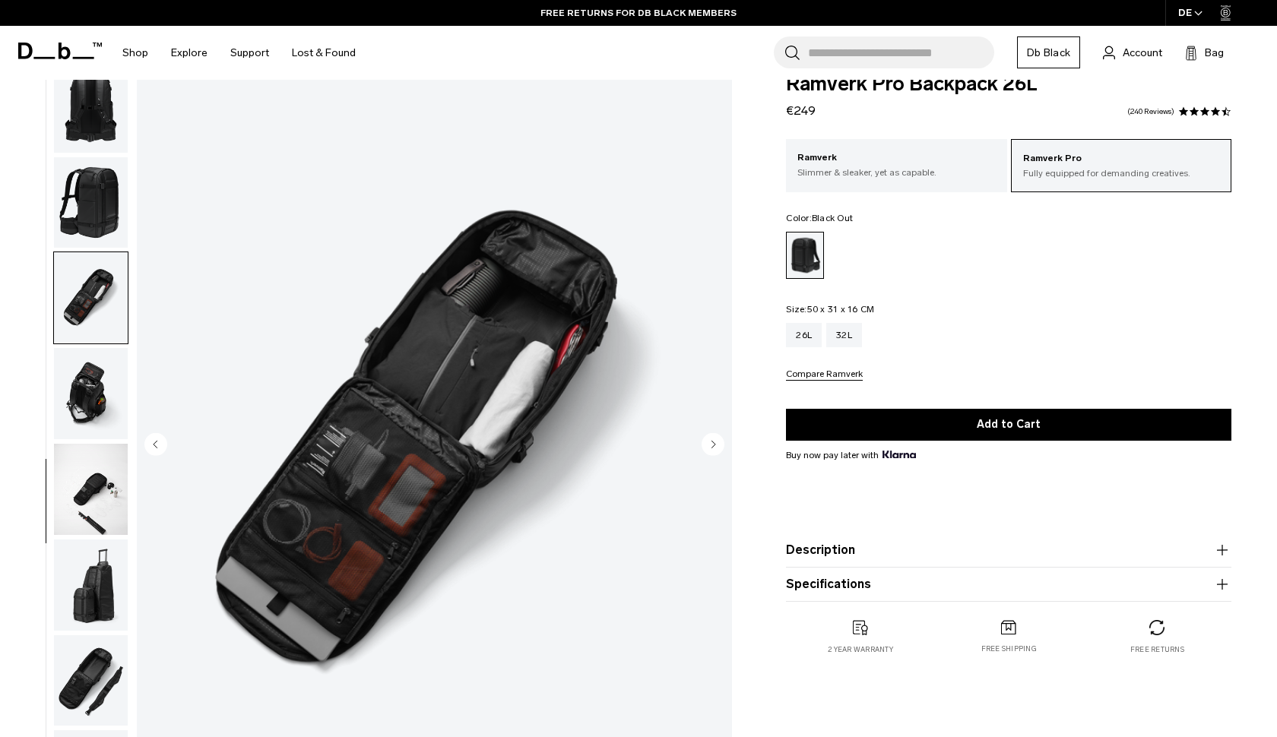
scroll to position [511, 0]
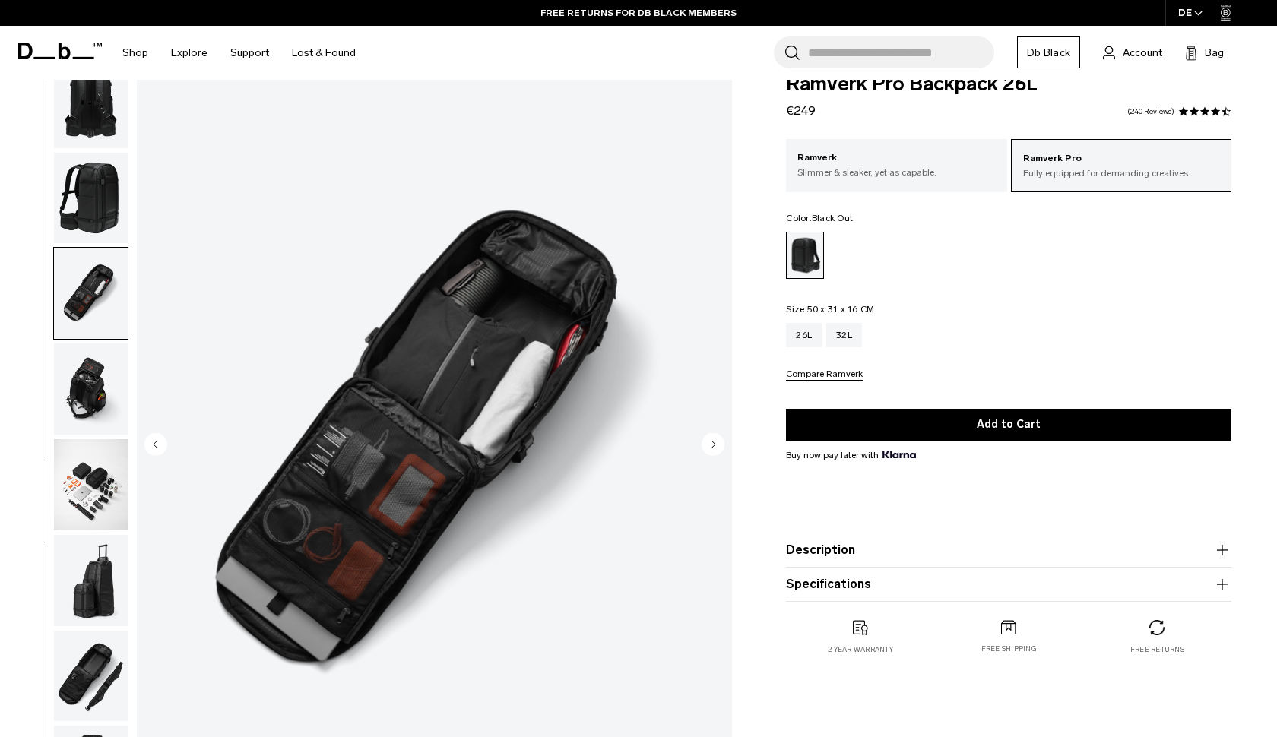
click at [108, 452] on img "button" at bounding box center [91, 484] width 74 height 91
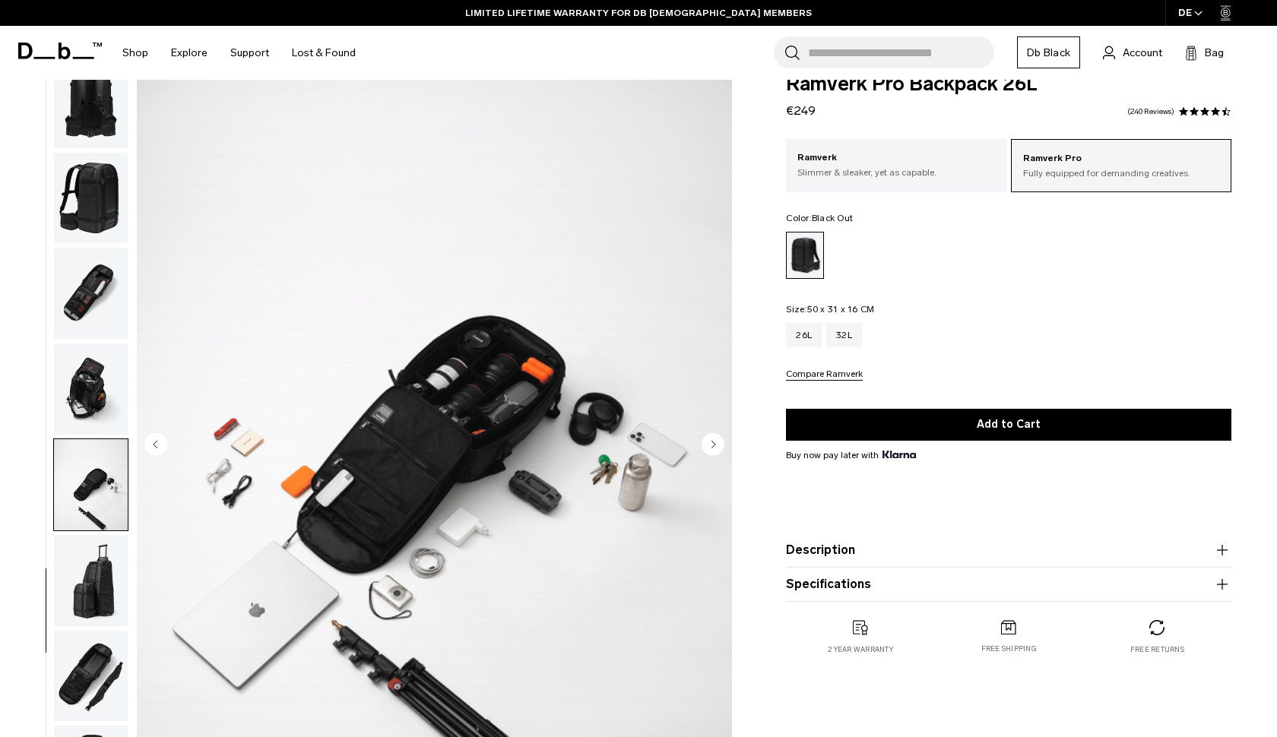
click at [103, 569] on img "button" at bounding box center [91, 580] width 74 height 91
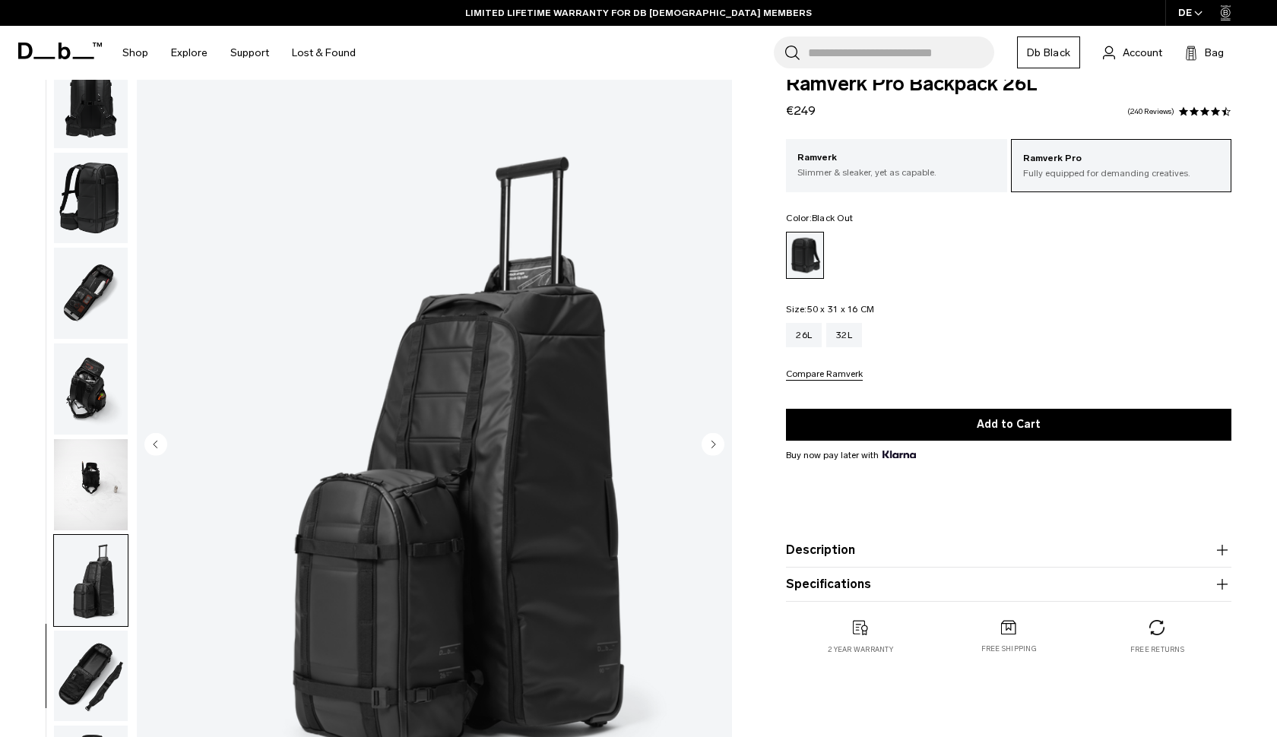
scroll to position [373, 0]
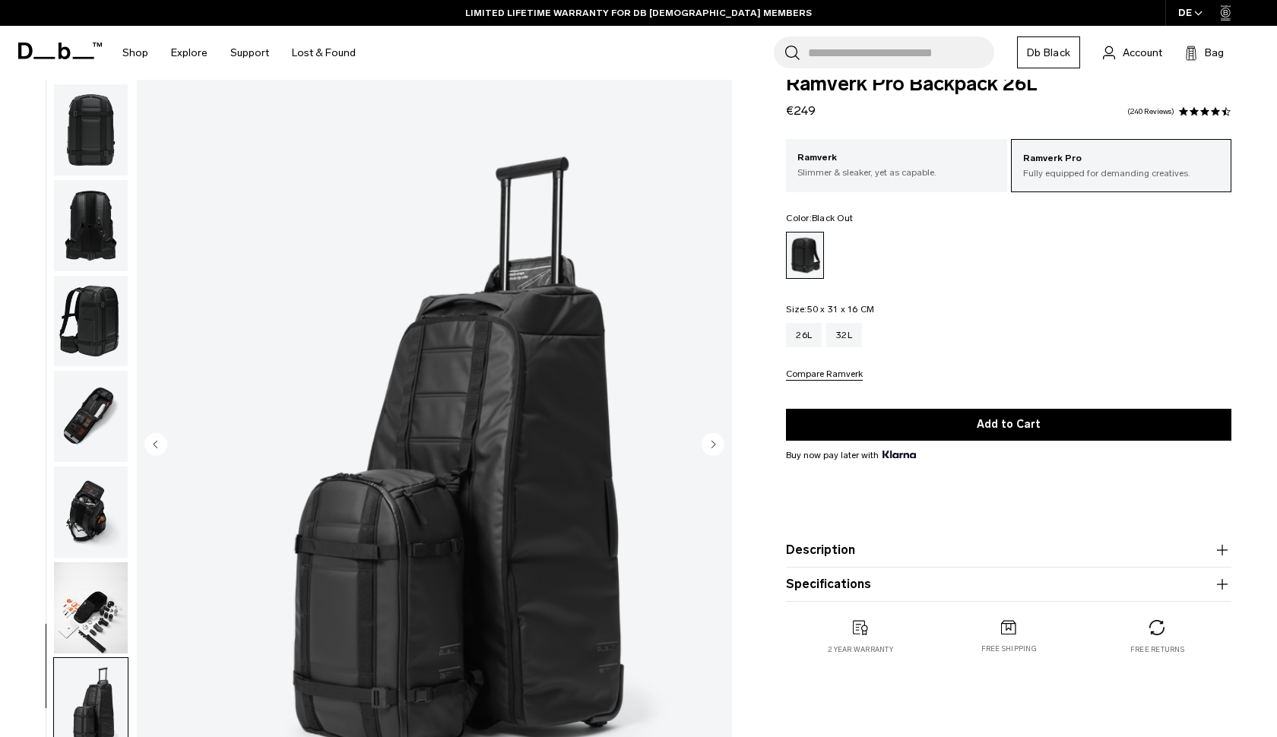
click at [102, 182] on ul at bounding box center [90, 445] width 75 height 743
click at [97, 157] on img "button" at bounding box center [91, 129] width 74 height 91
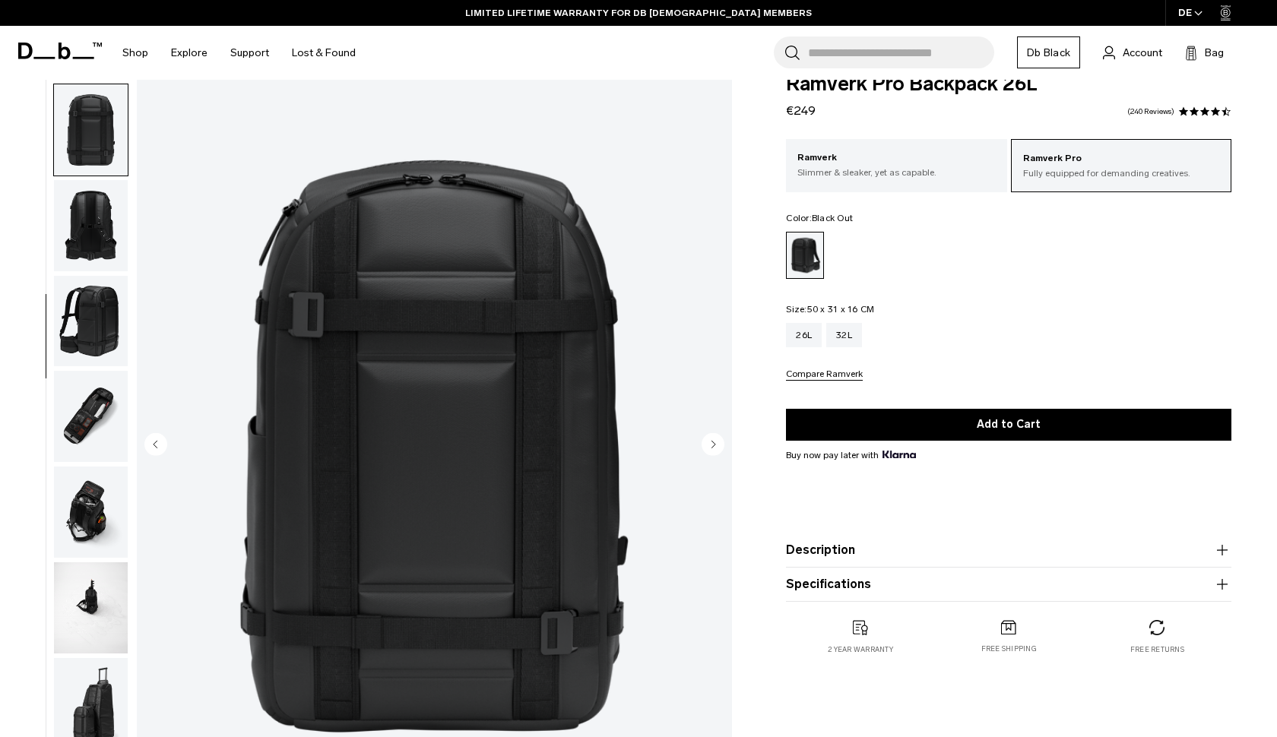
scroll to position [387, 0]
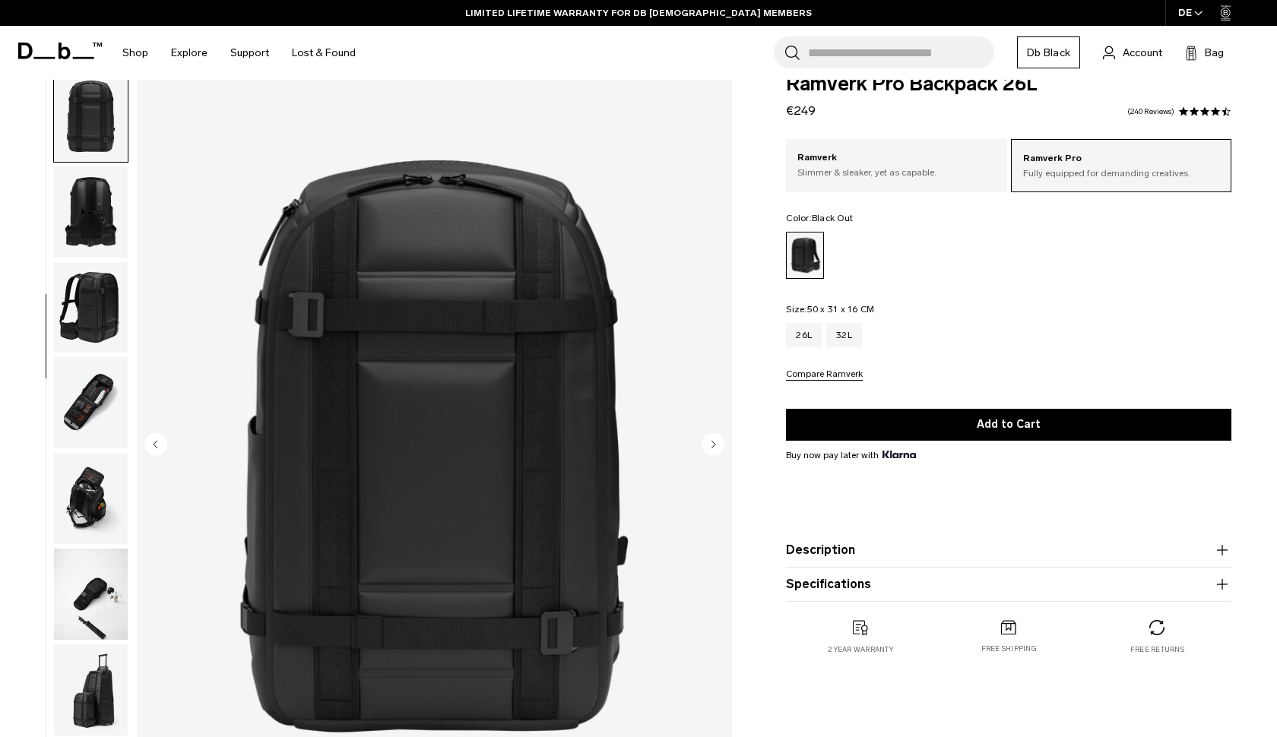
click at [706, 441] on circle "Next slide" at bounding box center [712, 444] width 23 height 23
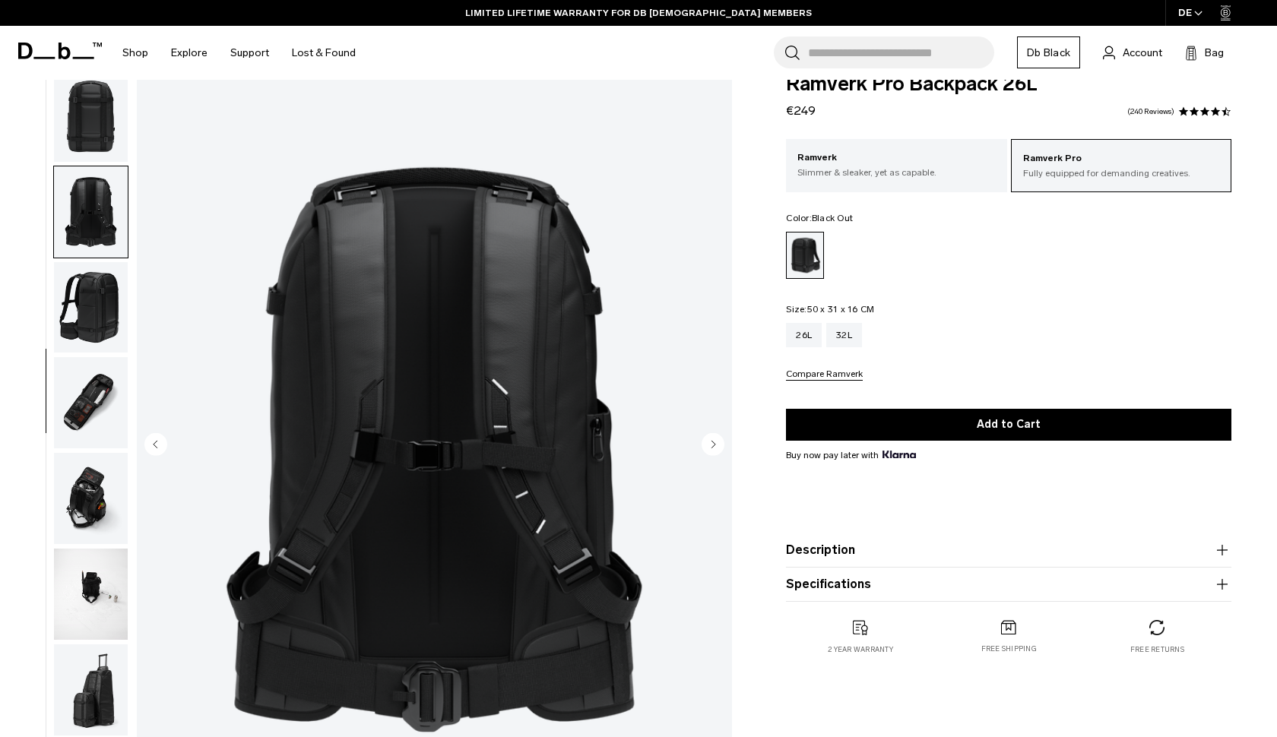
scroll to position [483, 0]
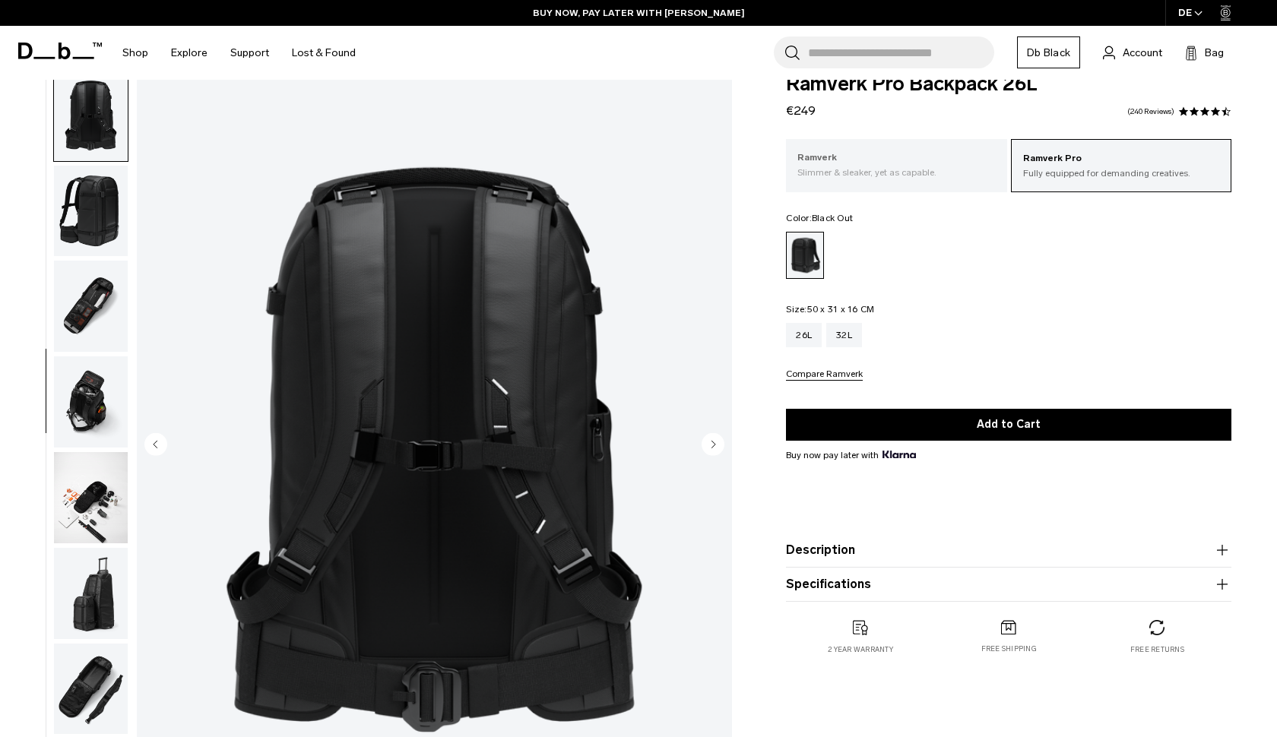
click at [916, 176] on p "Slimmer & sleaker, yet as capable." at bounding box center [896, 173] width 198 height 14
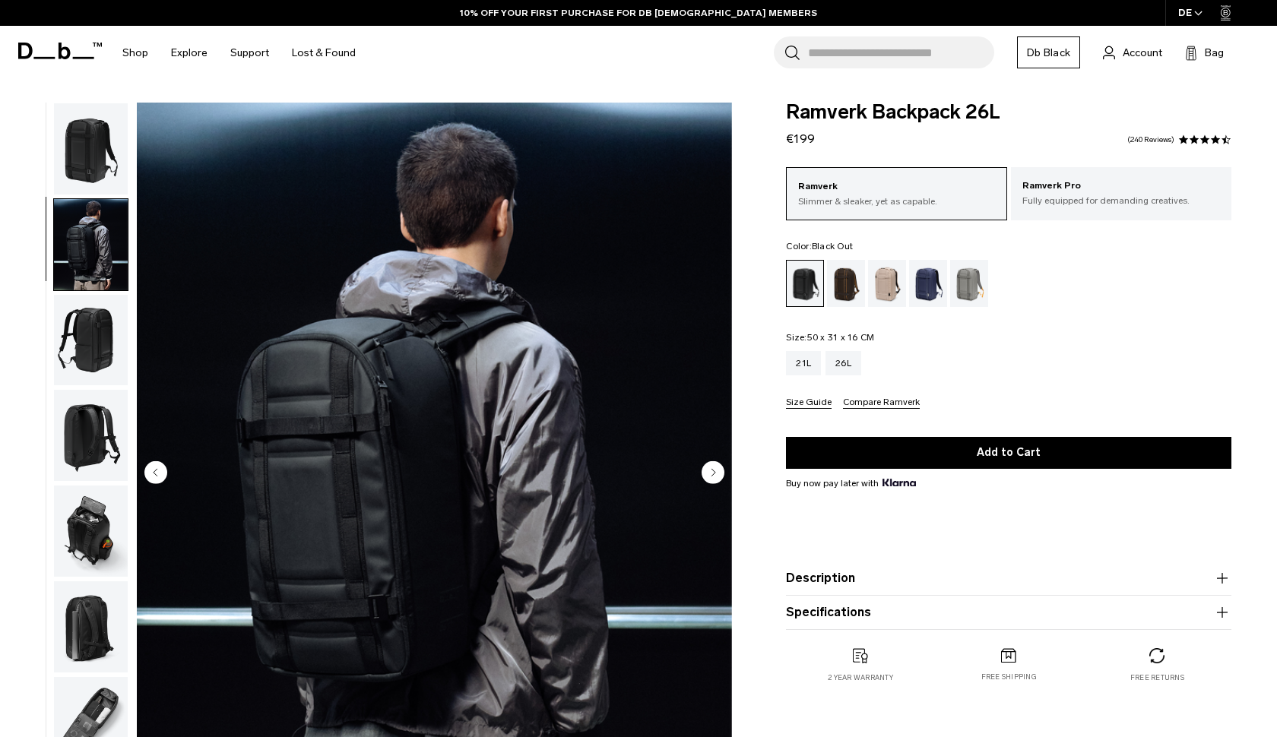
click at [717, 470] on circle "Next slide" at bounding box center [712, 472] width 23 height 23
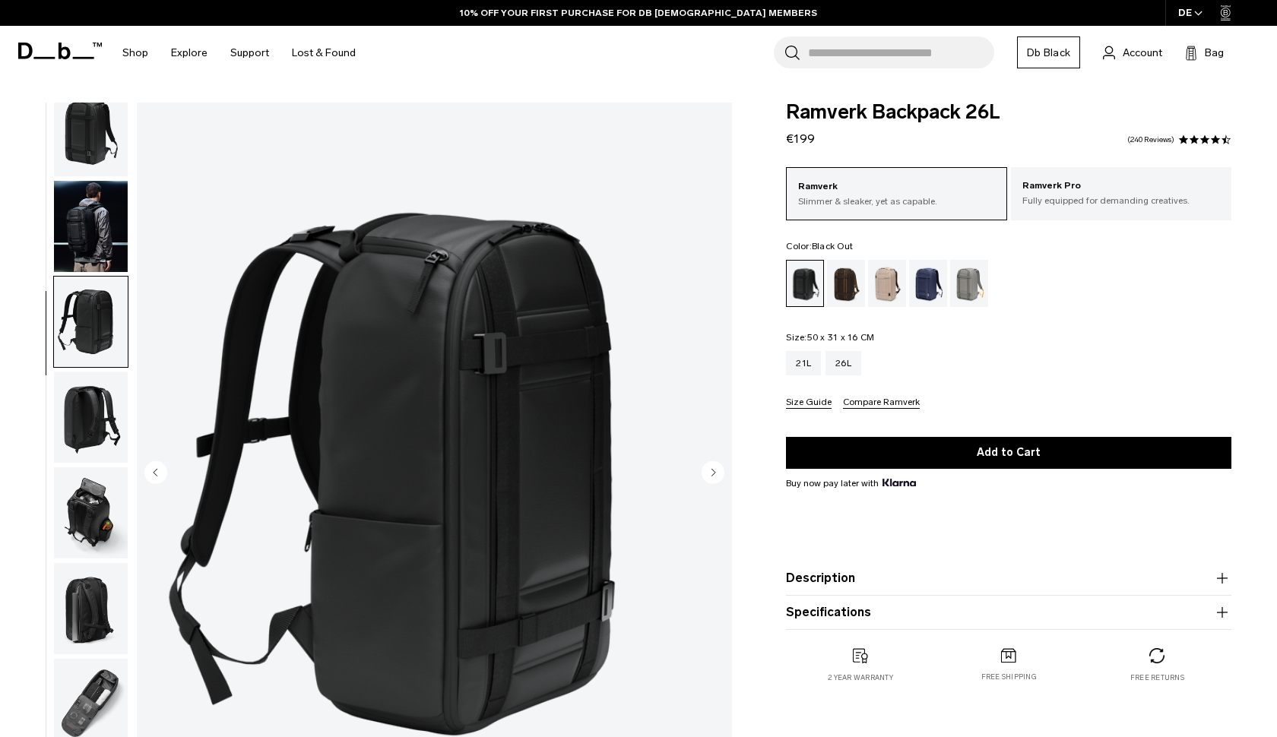
click at [717, 470] on circle "Next slide" at bounding box center [712, 472] width 23 height 23
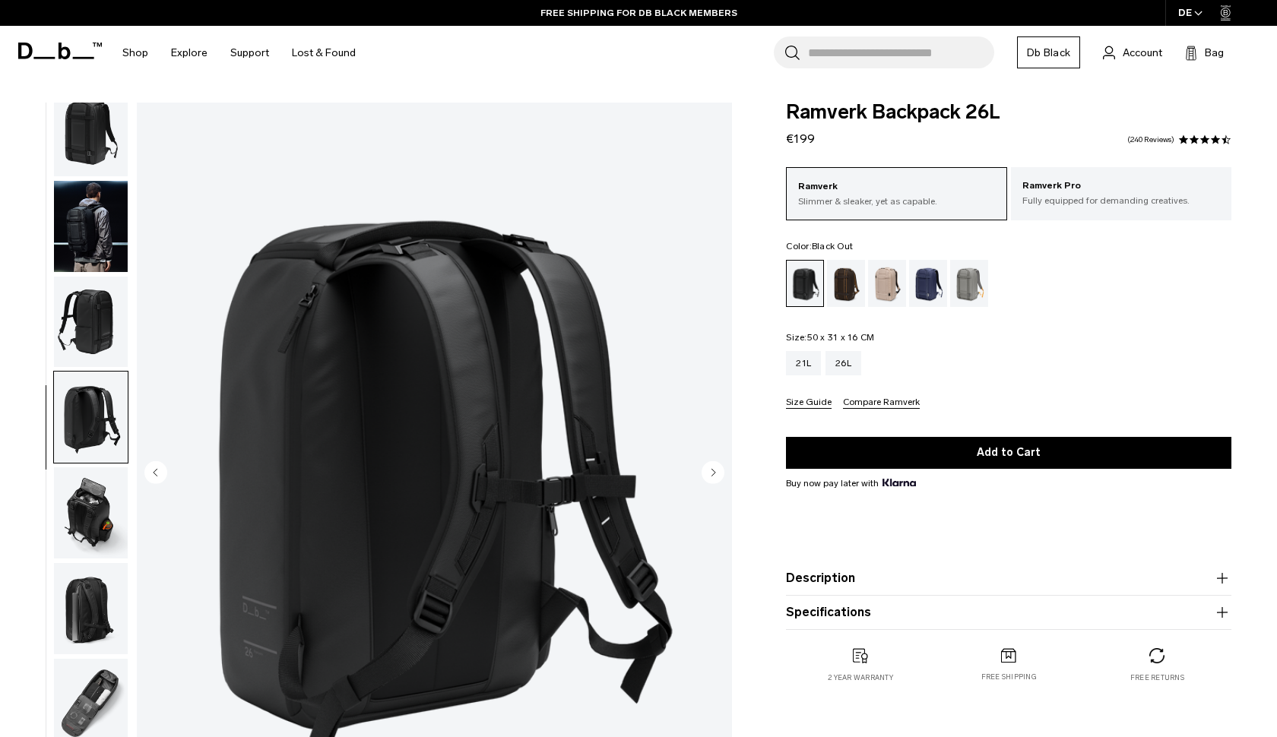
click at [714, 470] on icon "Next slide" at bounding box center [714, 472] width 4 height 7
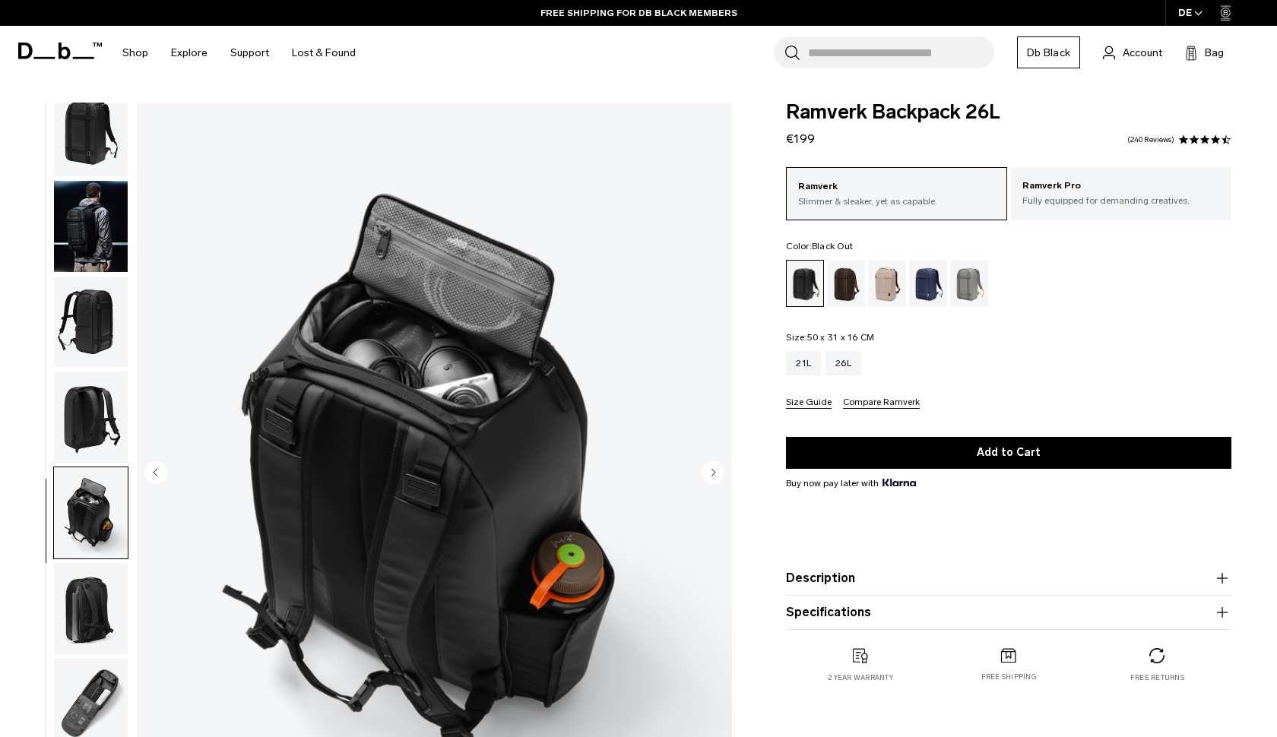
click at [714, 470] on icon "Next slide" at bounding box center [714, 472] width 4 height 7
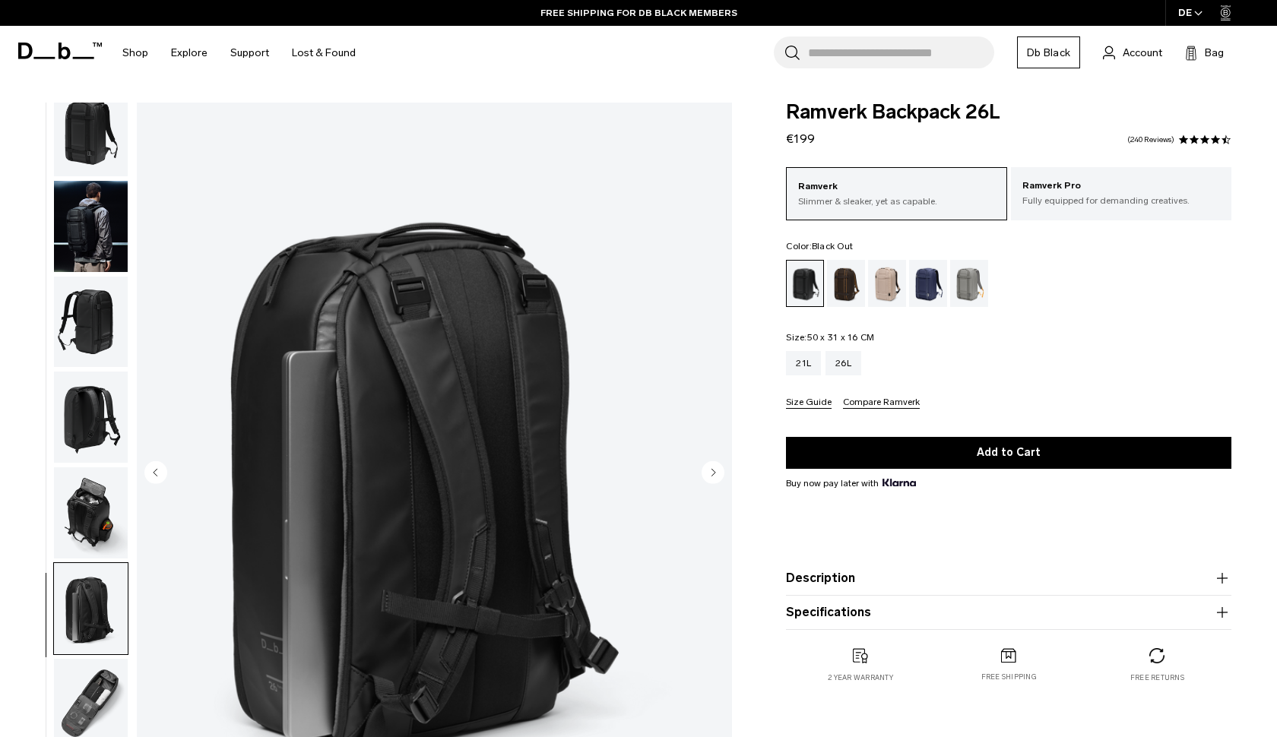
click at [714, 470] on icon "Next slide" at bounding box center [714, 472] width 4 height 7
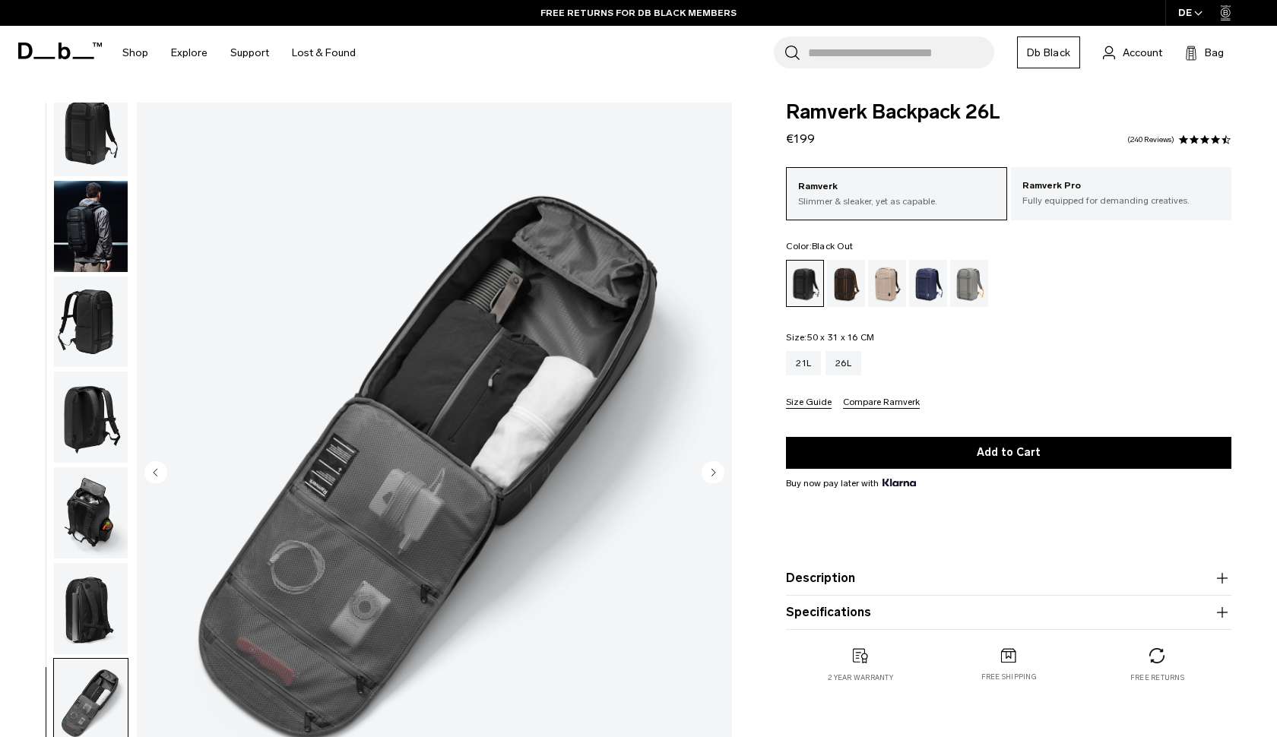
click at [714, 470] on icon "Next slide" at bounding box center [714, 472] width 4 height 7
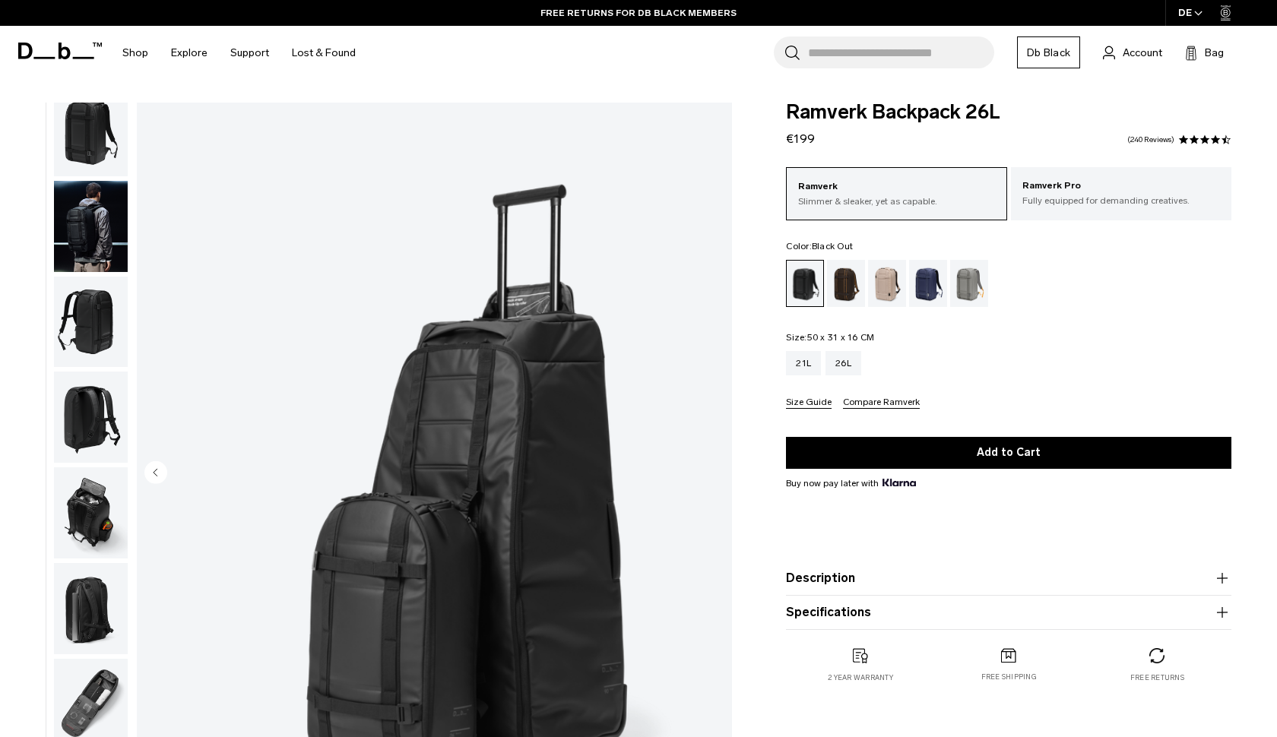
click at [714, 470] on img "8 / 8" at bounding box center [434, 474] width 595 height 743
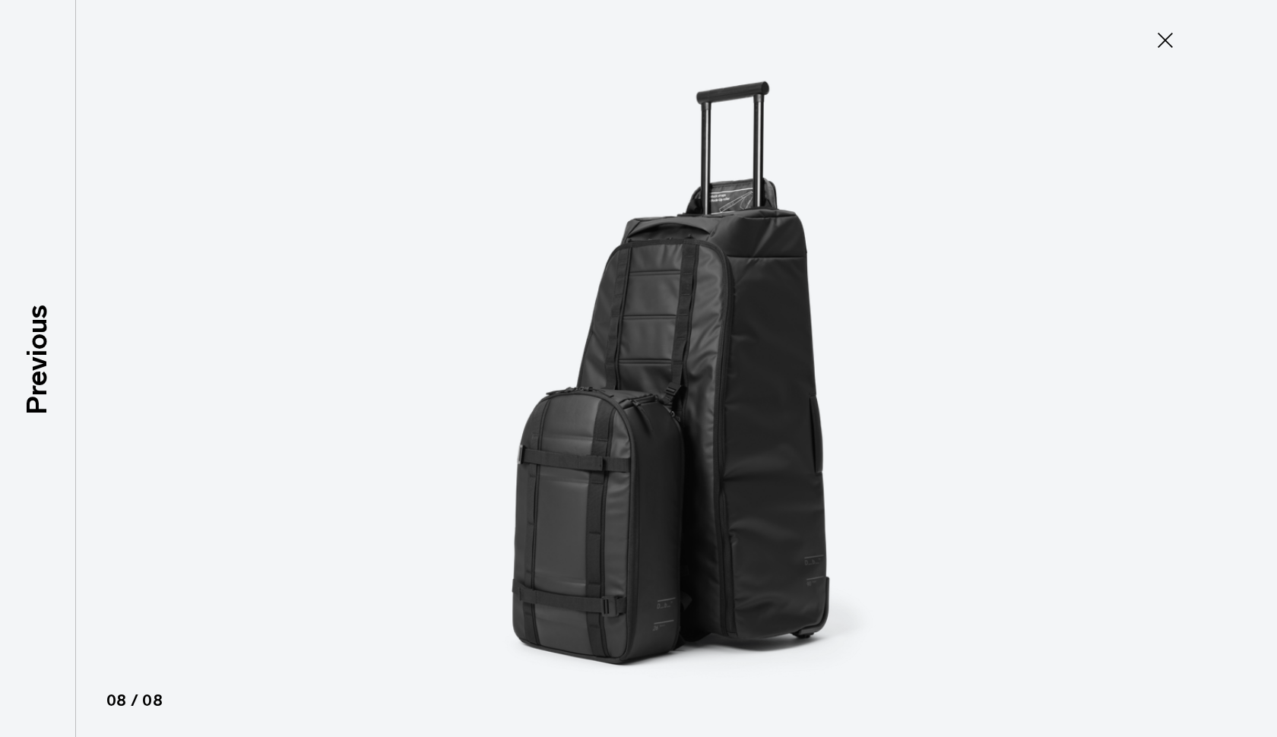
click at [1166, 40] on icon at bounding box center [1165, 40] width 24 height 24
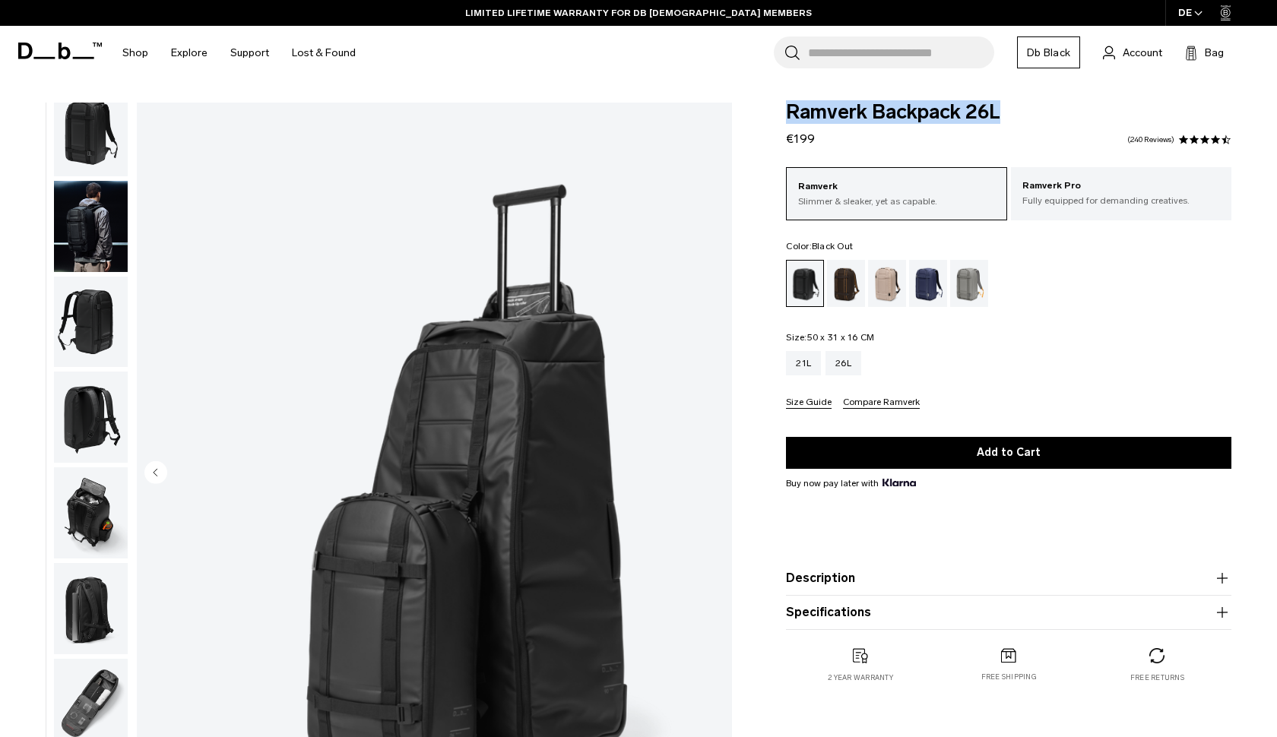
drag, startPoint x: 786, startPoint y: 117, endPoint x: 998, endPoint y: 119, distance: 211.3
click at [998, 119] on span "Ramverk Backpack 26L" at bounding box center [1008, 113] width 445 height 20
copy span "Ramverk Backpack 26L"
click at [88, 208] on img "button" at bounding box center [91, 226] width 74 height 91
